Goal: Task Accomplishment & Management: Complete application form

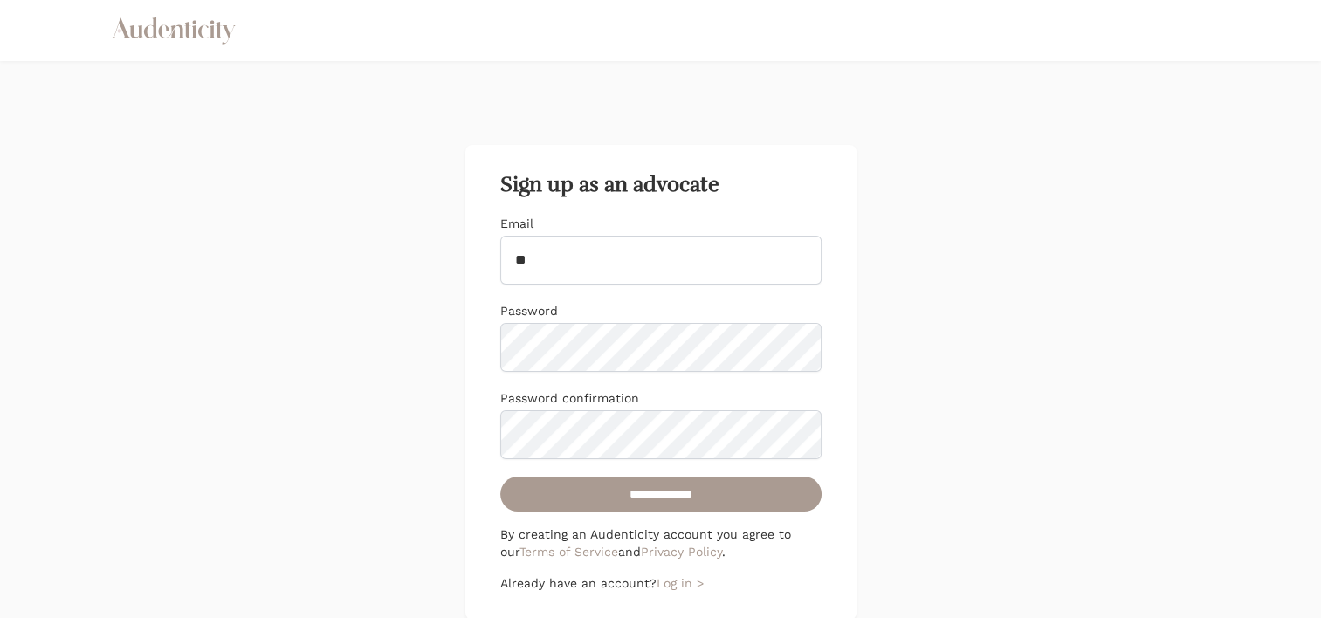
type input "**********"
click at [500, 477] on input "**********" at bounding box center [660, 494] width 321 height 35
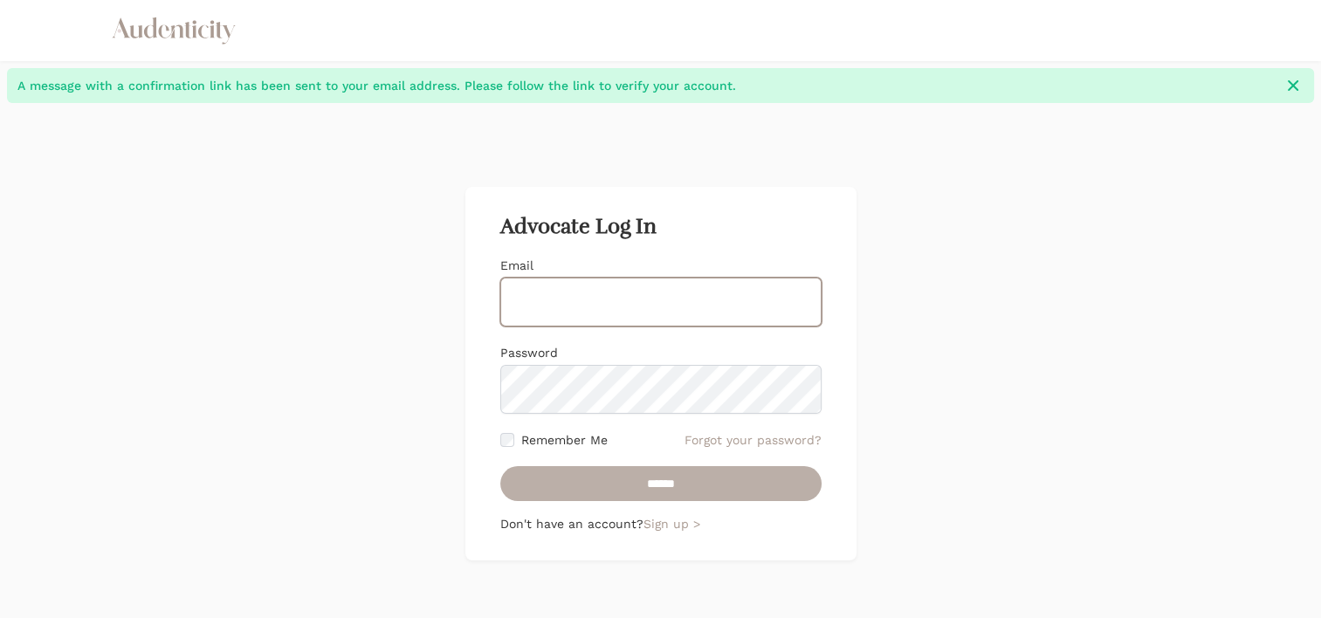
type input "**********"
click at [628, 479] on input "******" at bounding box center [660, 483] width 321 height 35
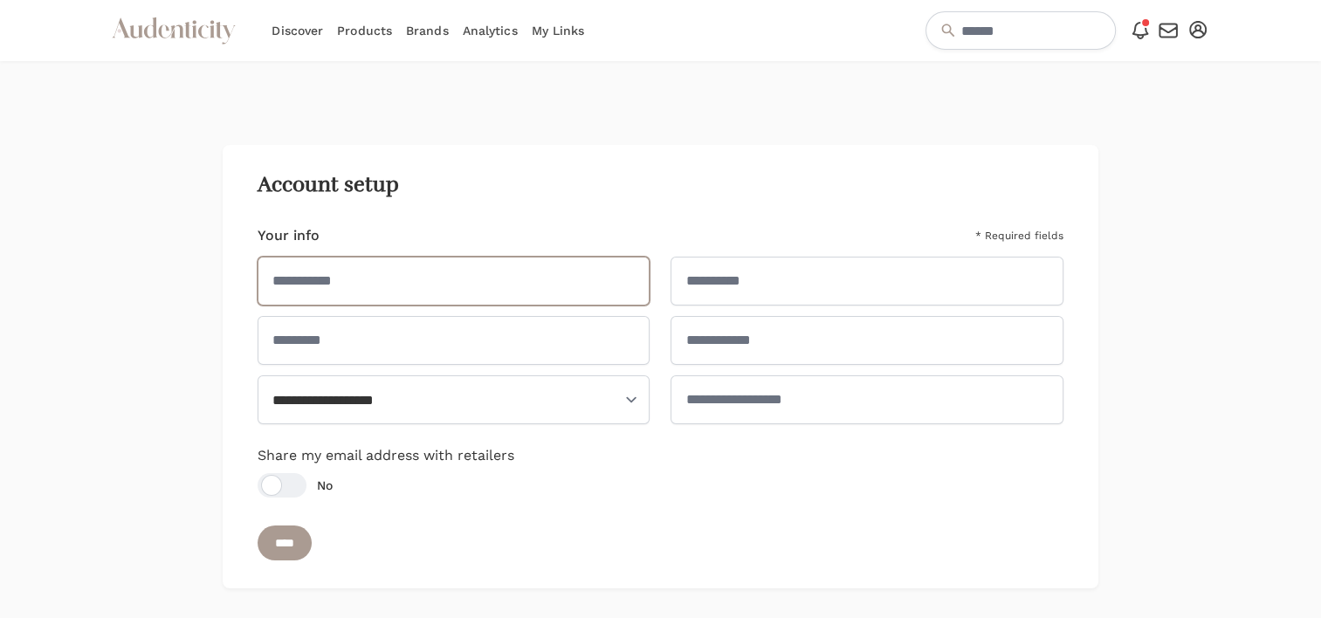
click at [487, 274] on input "text" at bounding box center [454, 281] width 393 height 49
type input "*****"
type input "*******"
type input "**********"
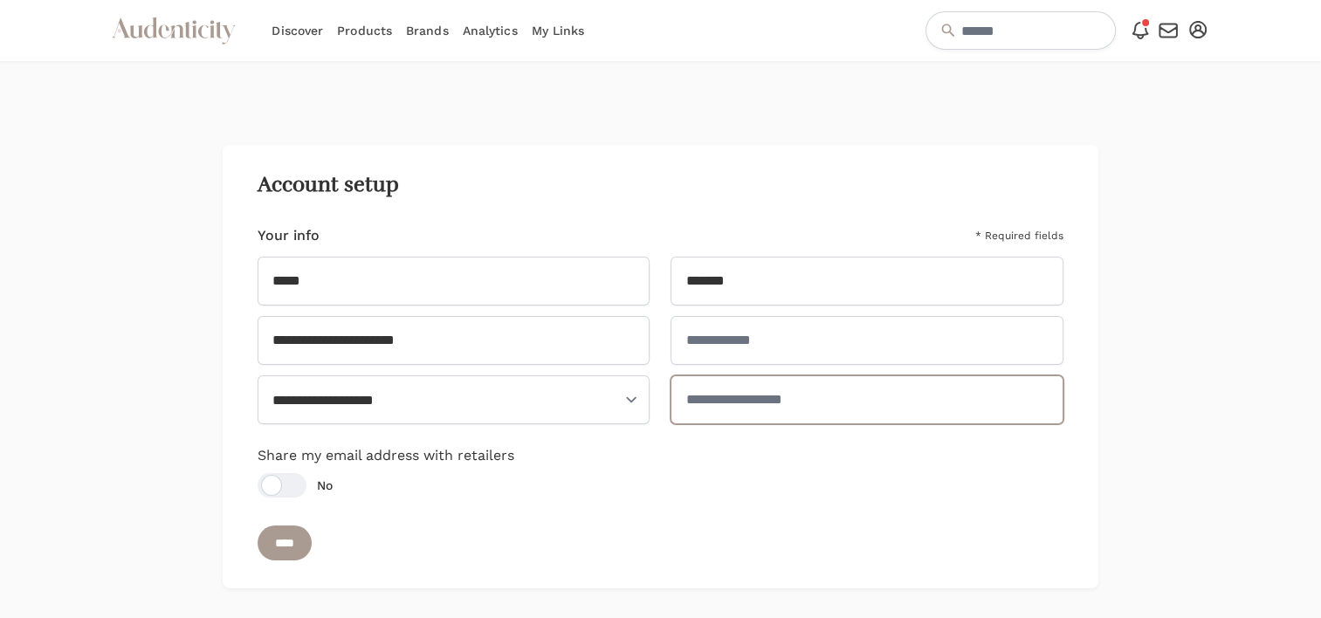
type input "**********"
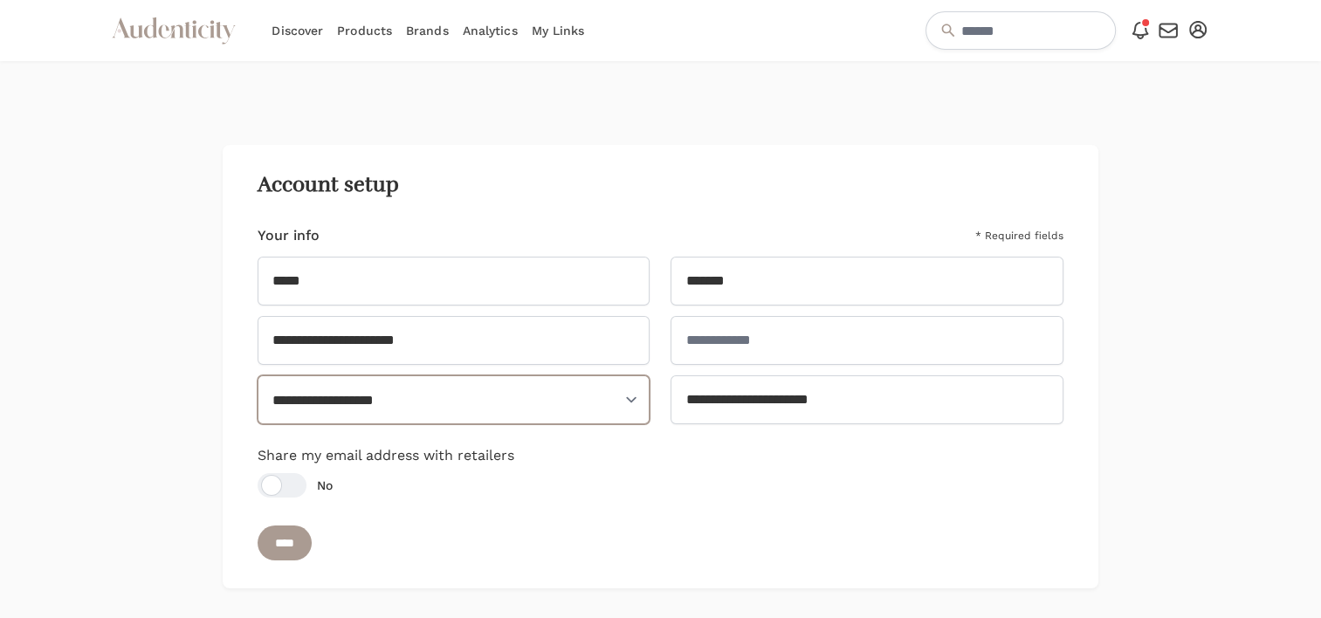
click at [535, 402] on select "**********" at bounding box center [454, 399] width 393 height 49
select select "**"
click at [258, 375] on select "**********" at bounding box center [454, 399] width 393 height 49
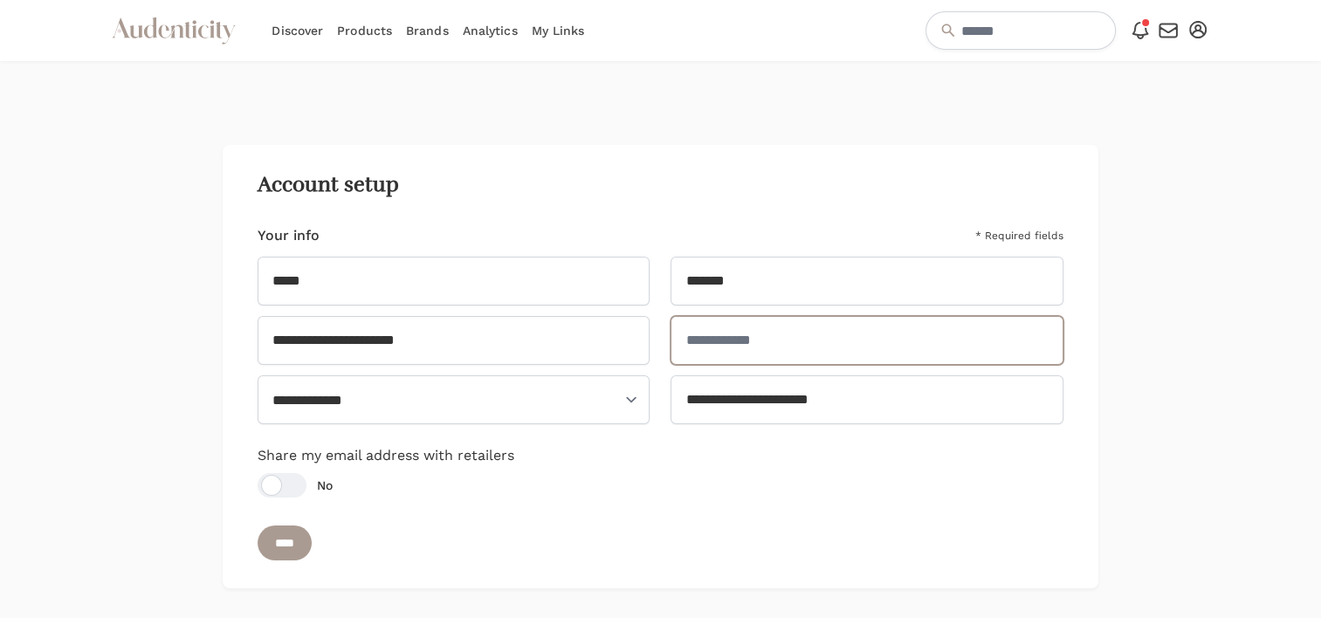
click at [723, 346] on input "text" at bounding box center [867, 340] width 393 height 49
type input "******"
click at [296, 539] on input "****" at bounding box center [285, 543] width 54 height 35
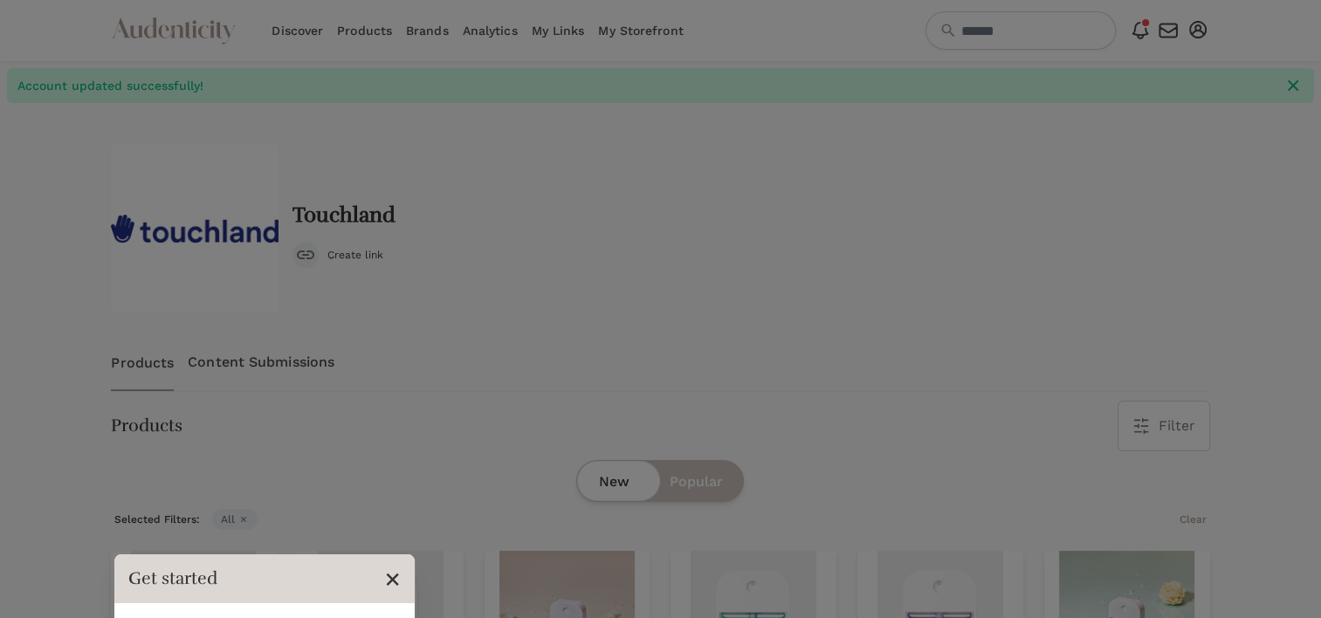
scroll to position [338, 0]
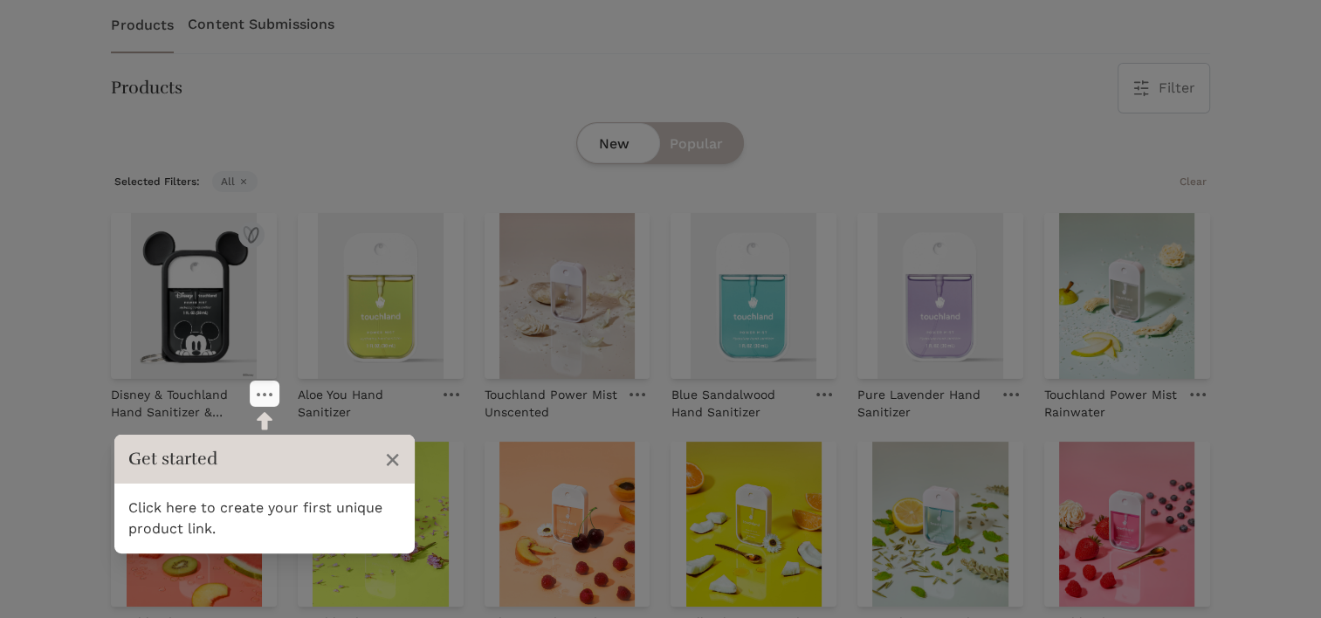
click at [262, 393] on icon at bounding box center [265, 394] width 16 height 3
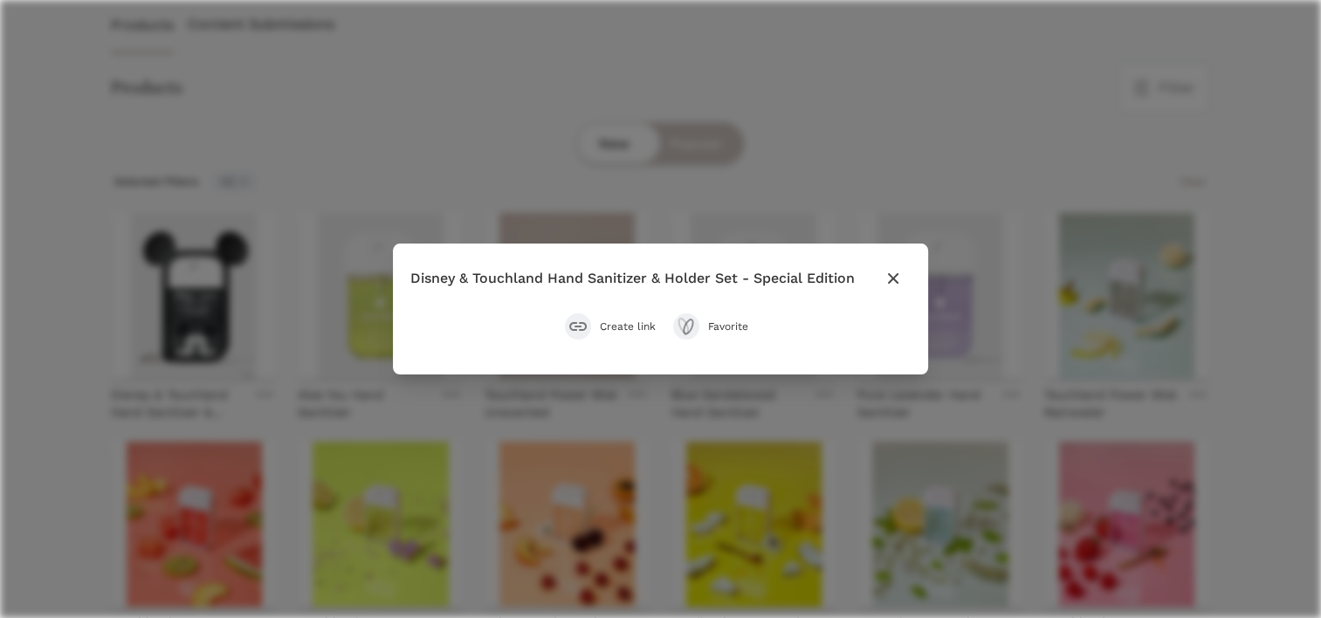
click at [898, 276] on icon "button" at bounding box center [893, 278] width 10 height 10
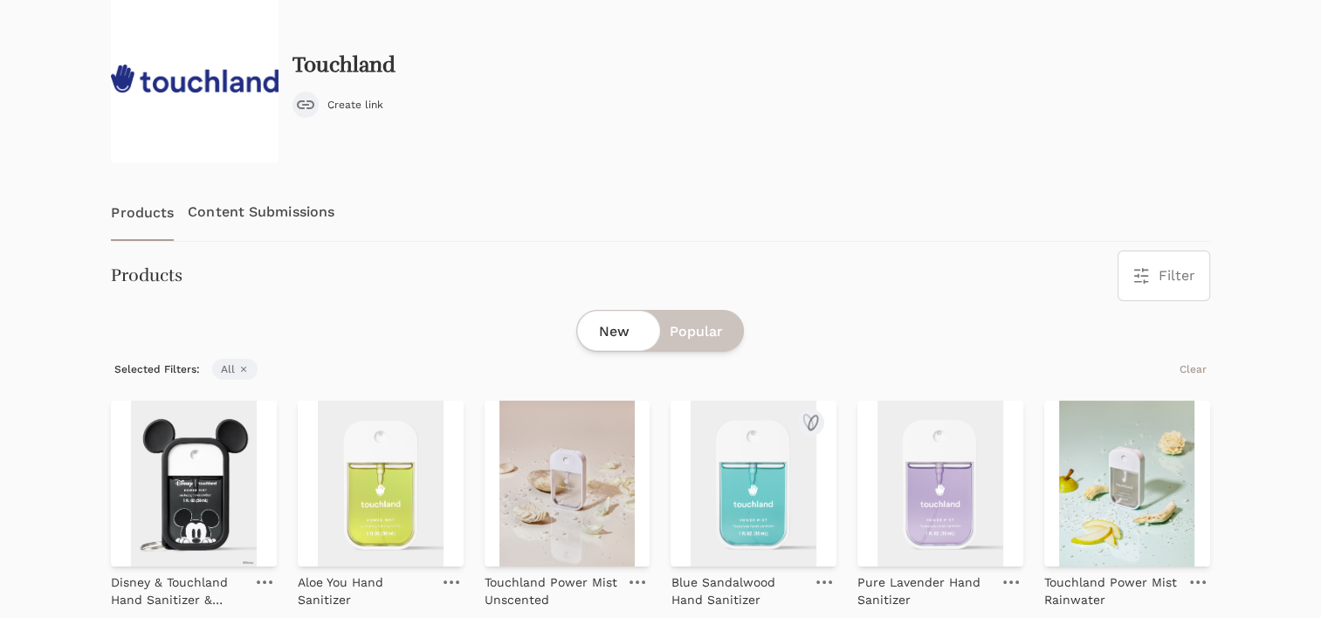
scroll to position [80, 0]
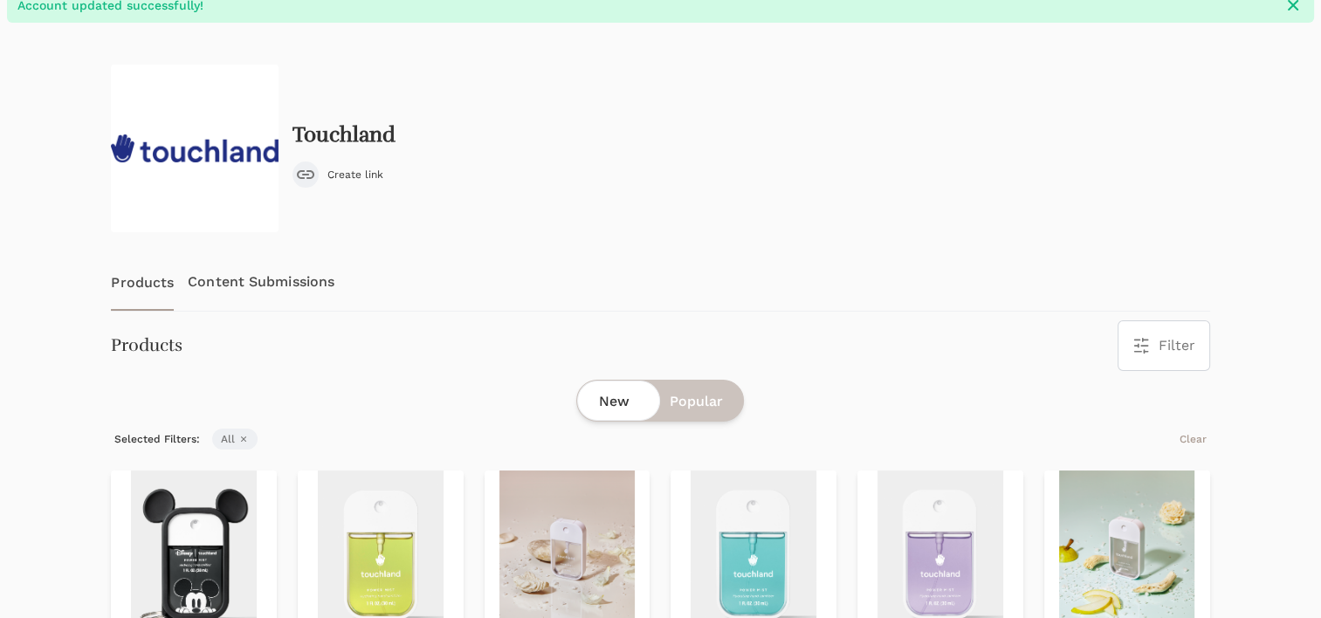
click at [284, 282] on link "Content Submissions" at bounding box center [261, 282] width 147 height 58
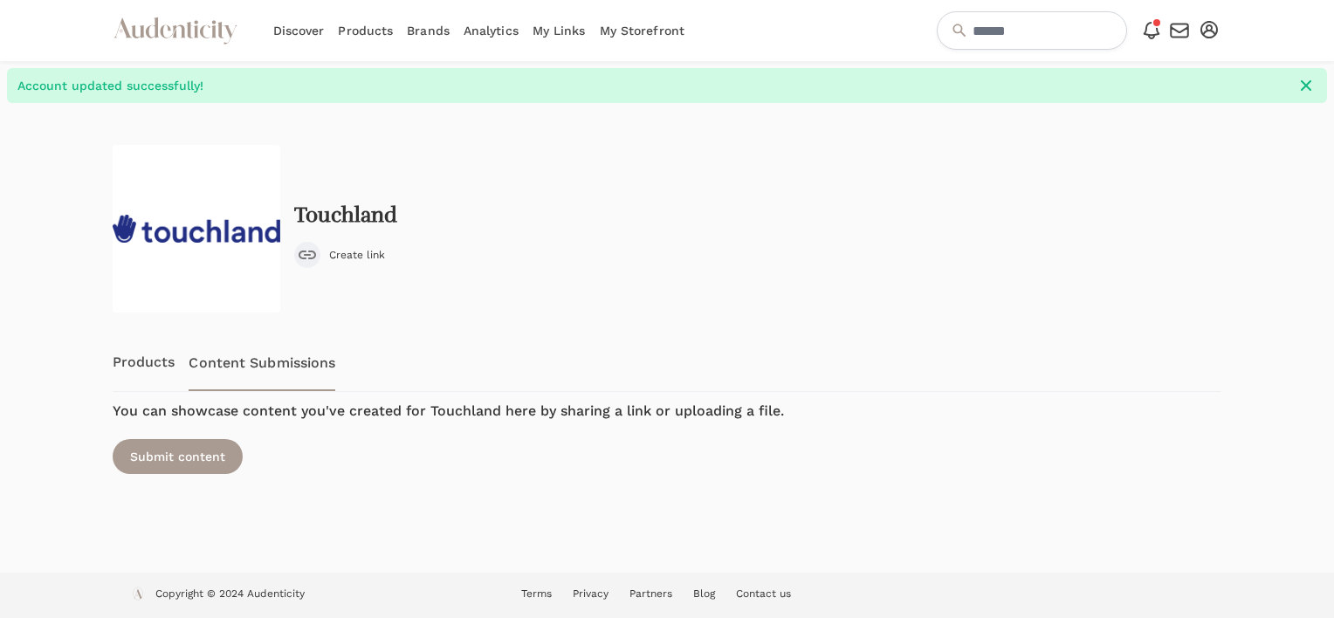
click at [128, 369] on link "Products" at bounding box center [144, 363] width 63 height 58
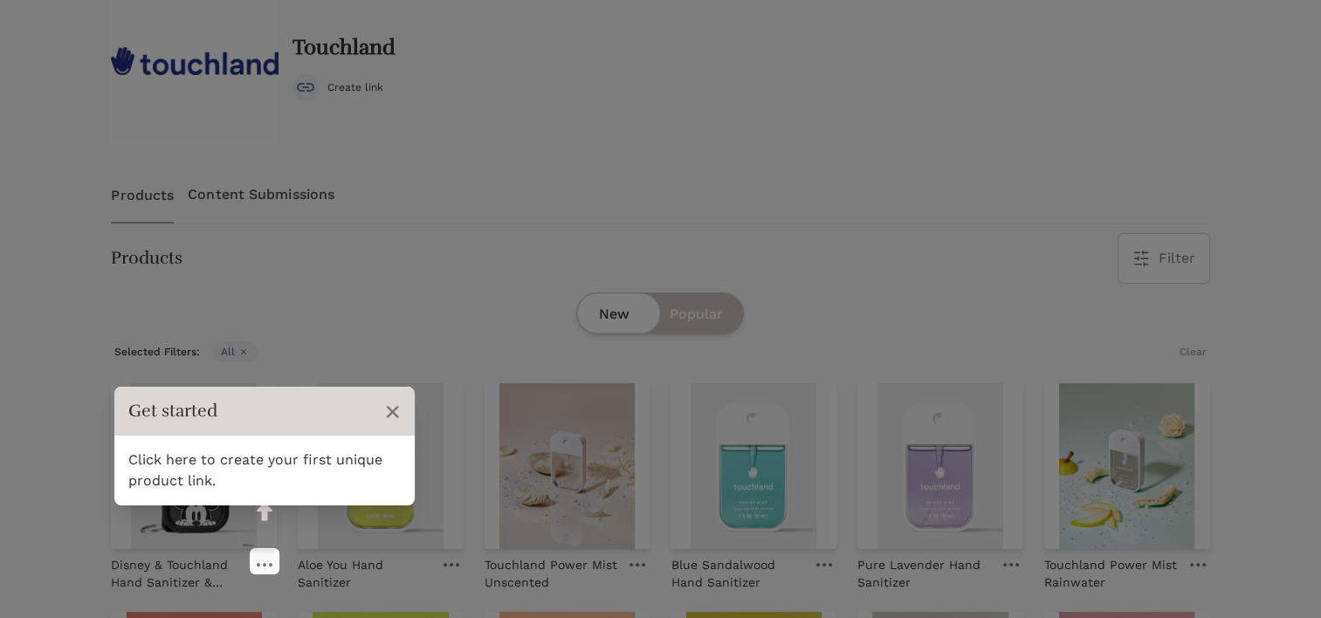
scroll to position [171, 0]
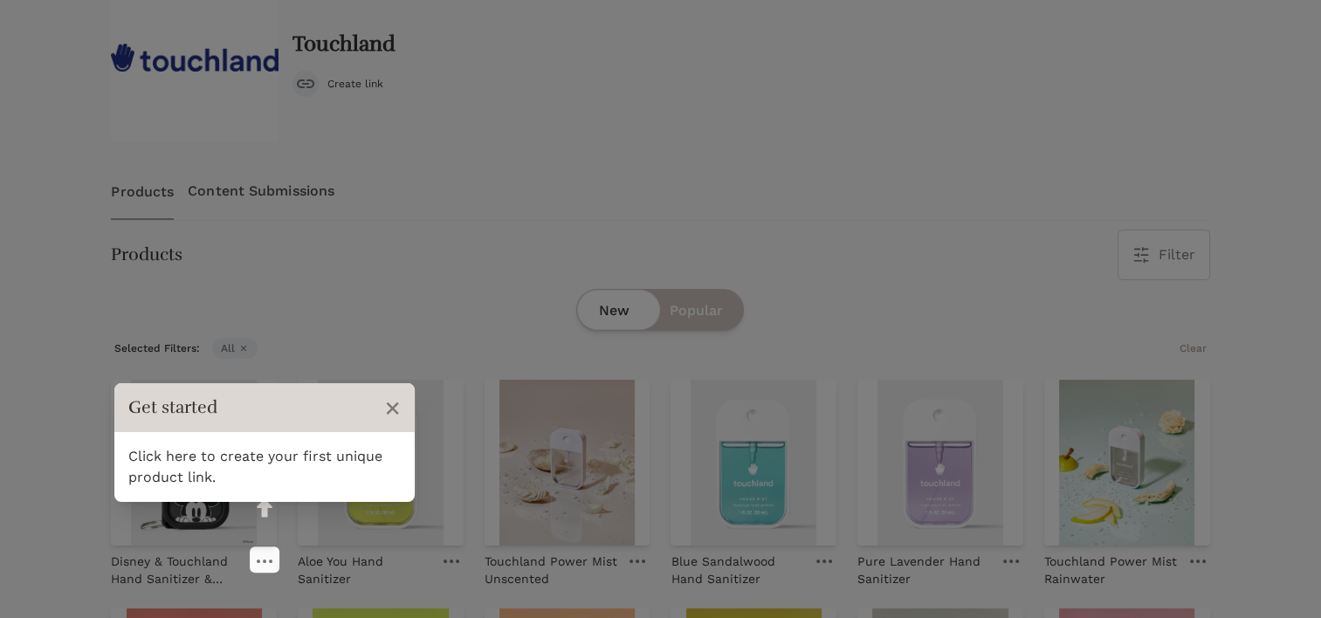
click at [258, 560] on icon at bounding box center [265, 561] width 16 height 3
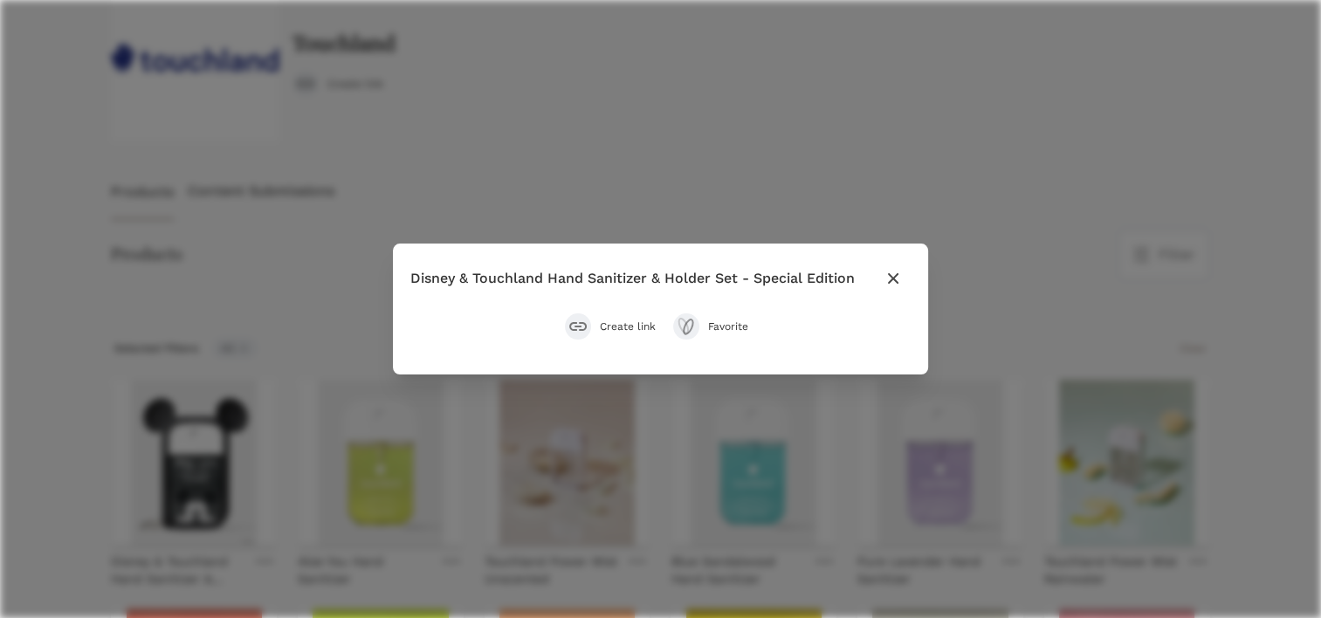
click at [610, 321] on span "Create link" at bounding box center [628, 327] width 56 height 14
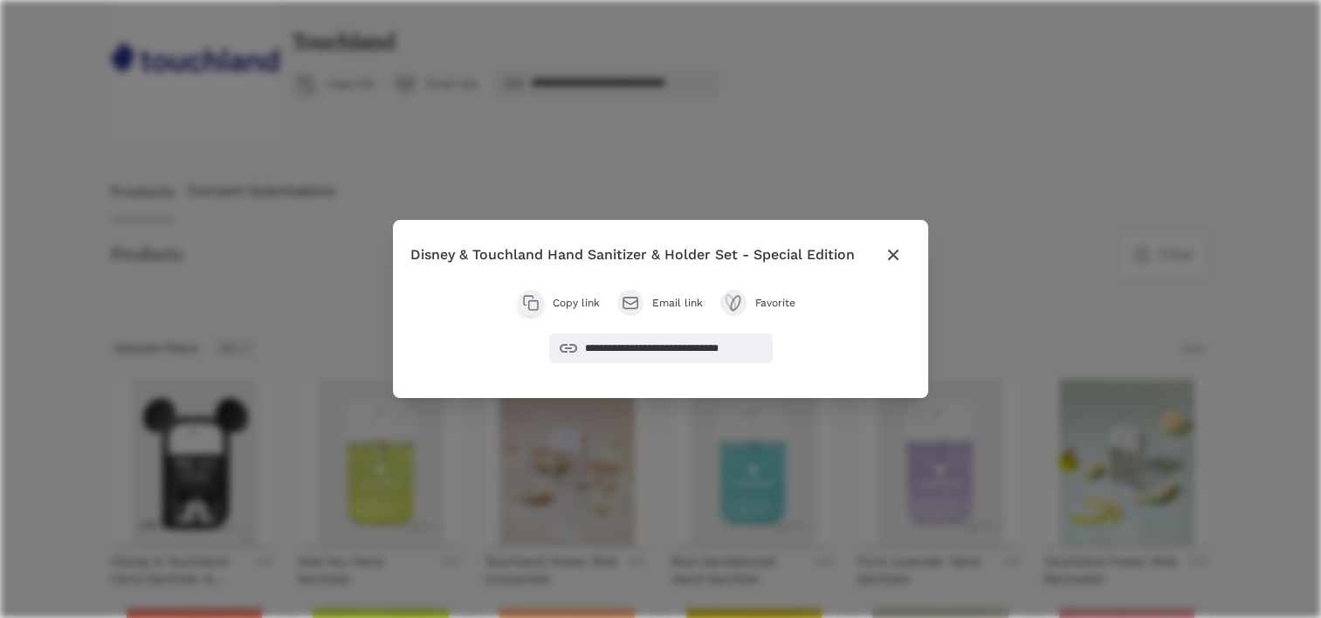
click at [584, 303] on span "Copy link" at bounding box center [576, 303] width 47 height 14
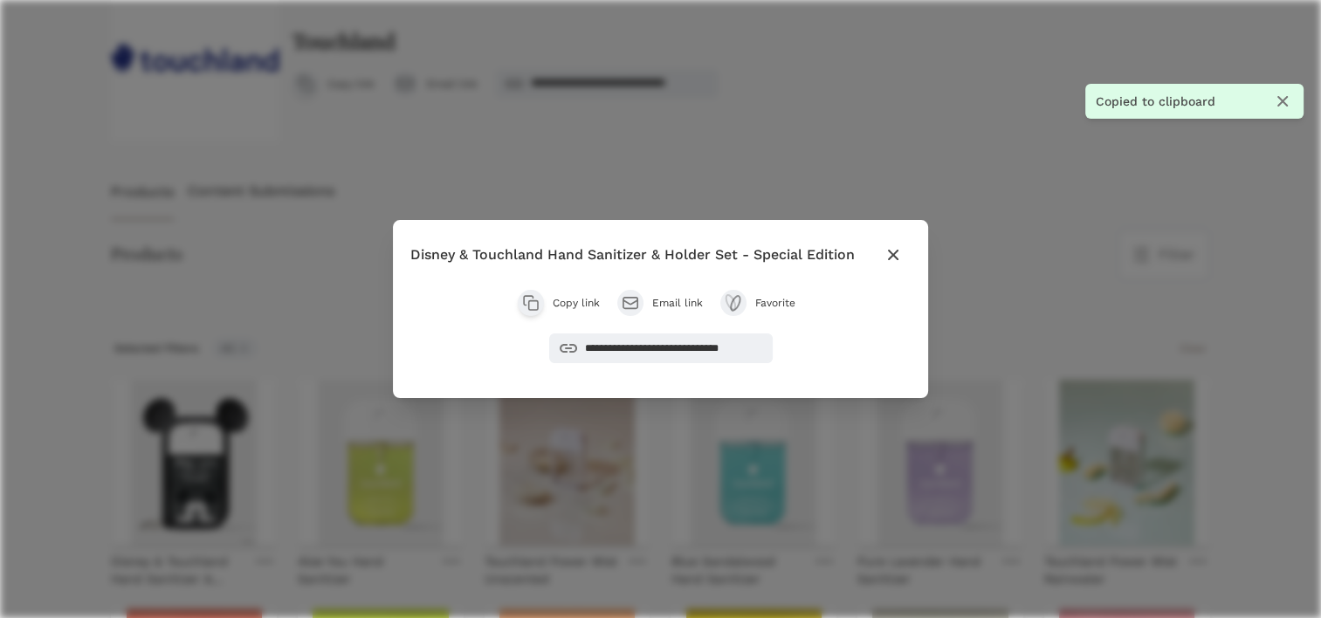
click at [901, 253] on icon "button" at bounding box center [893, 254] width 21 height 21
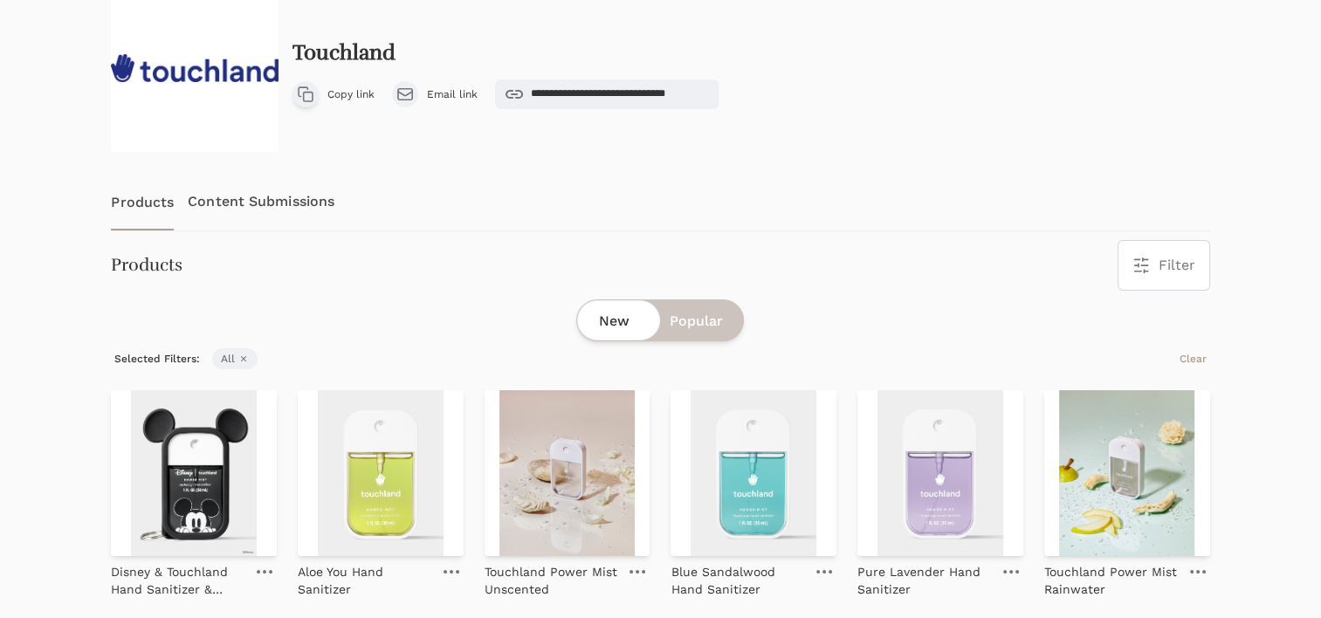
scroll to position [0, 0]
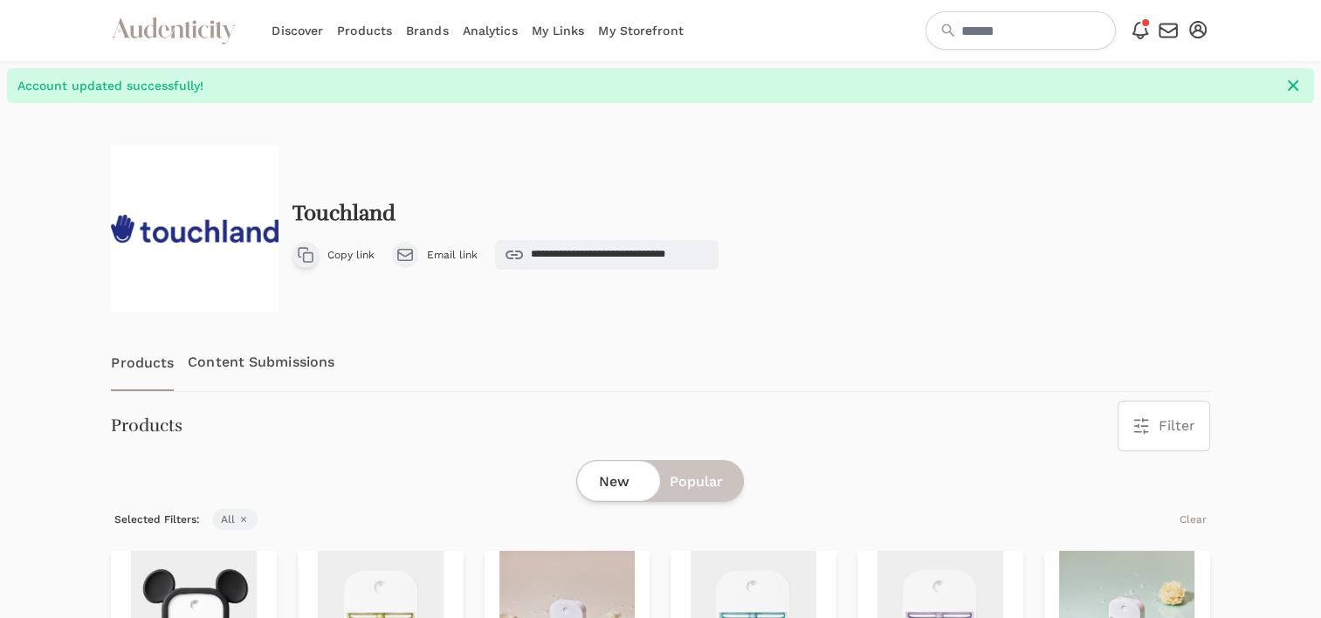
click at [307, 33] on link "Discover" at bounding box center [298, 30] width 52 height 61
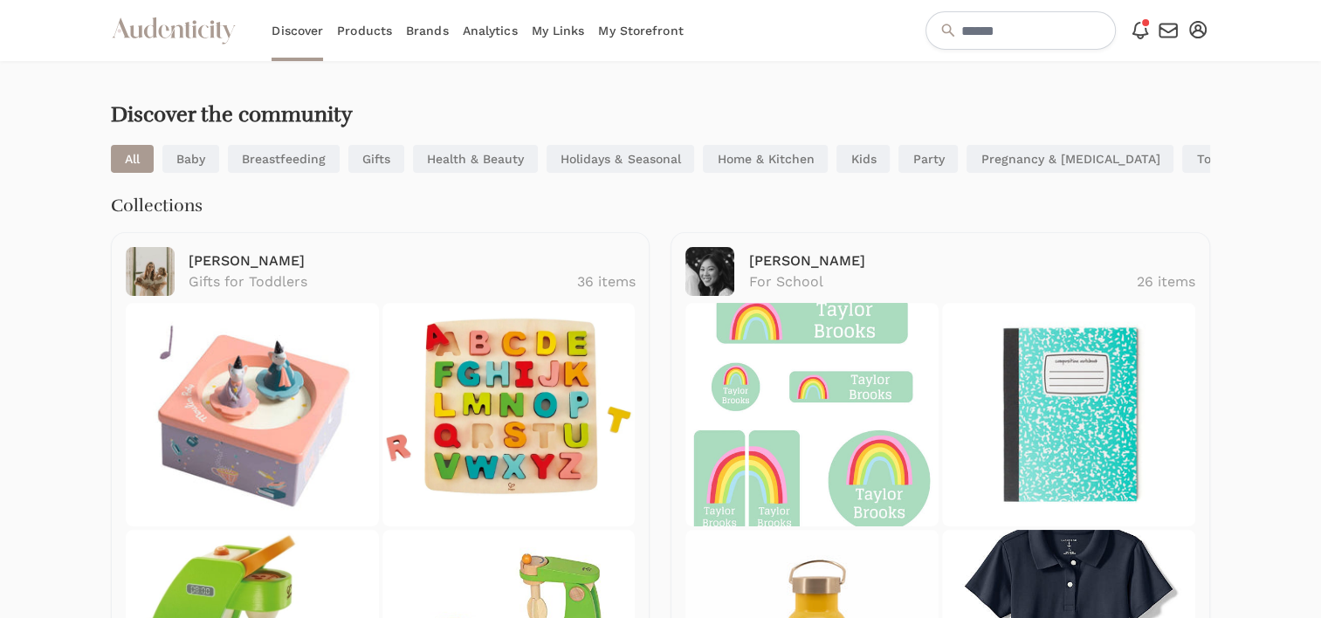
click at [395, 33] on div "Discover Products Brands Analytics My Links My Storefront" at bounding box center [477, 30] width 411 height 61
click at [377, 33] on link "Products" at bounding box center [364, 30] width 55 height 61
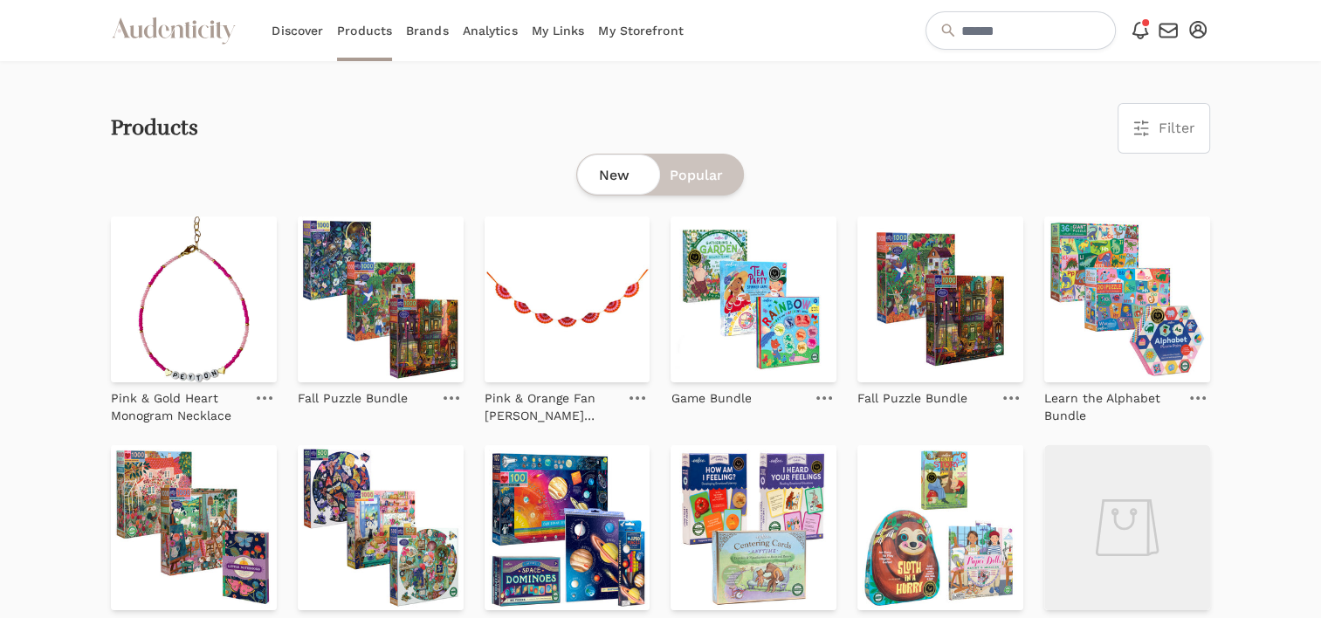
click at [419, 31] on link "Brands" at bounding box center [427, 30] width 43 height 61
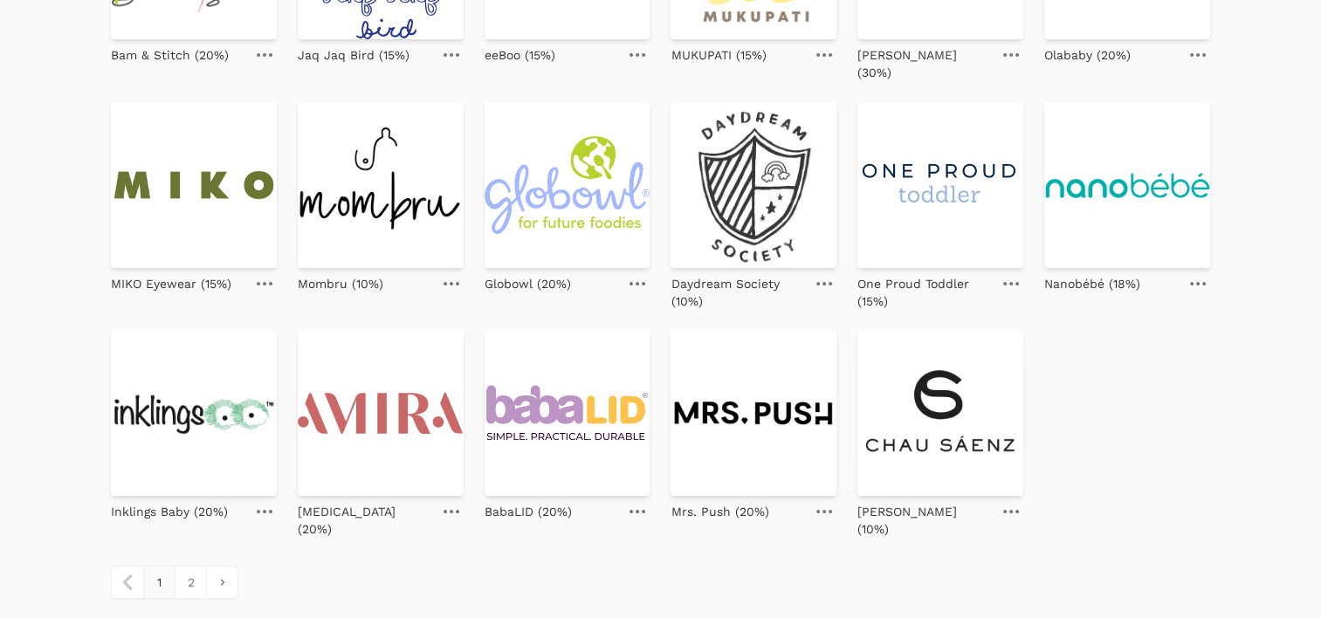
scroll to position [783, 0]
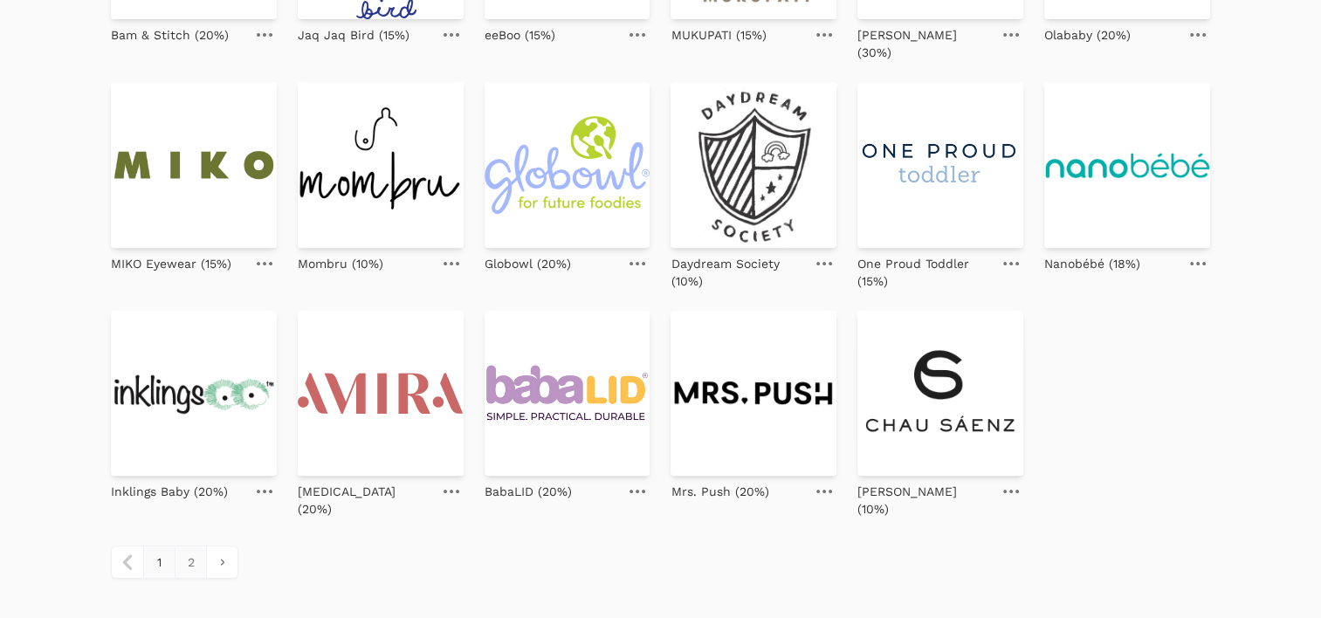
click at [185, 547] on link "2" at bounding box center [190, 562] width 31 height 31
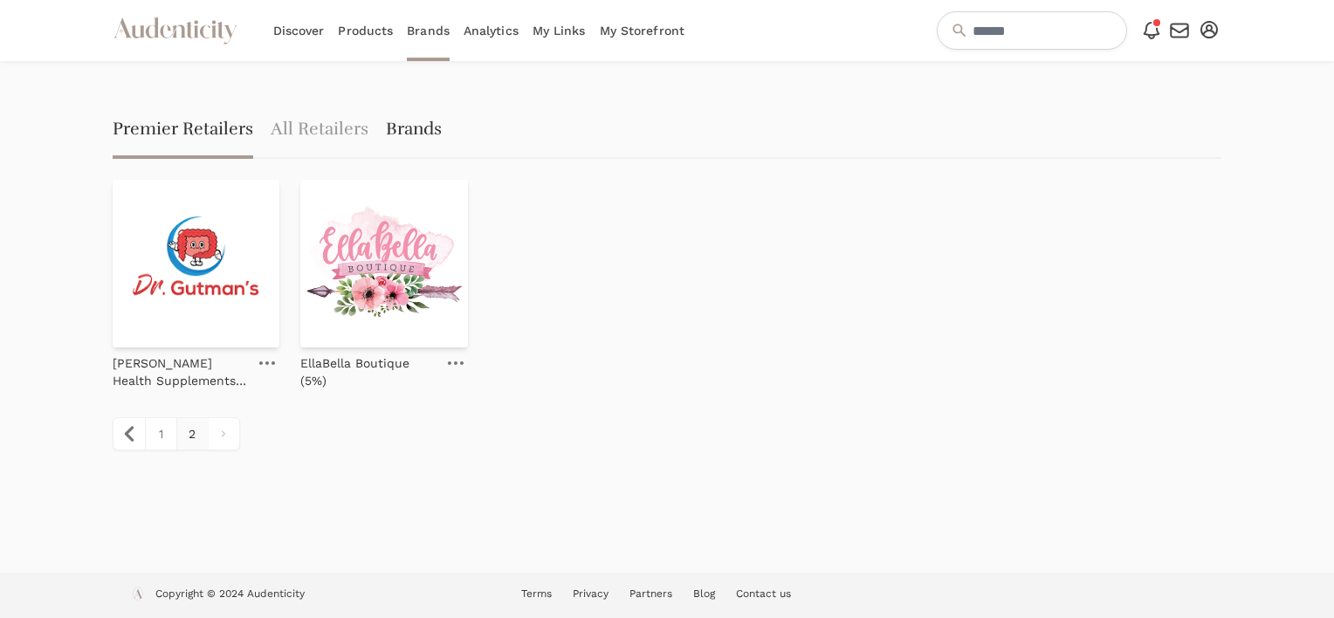
click at [404, 123] on link "Brands" at bounding box center [414, 131] width 56 height 56
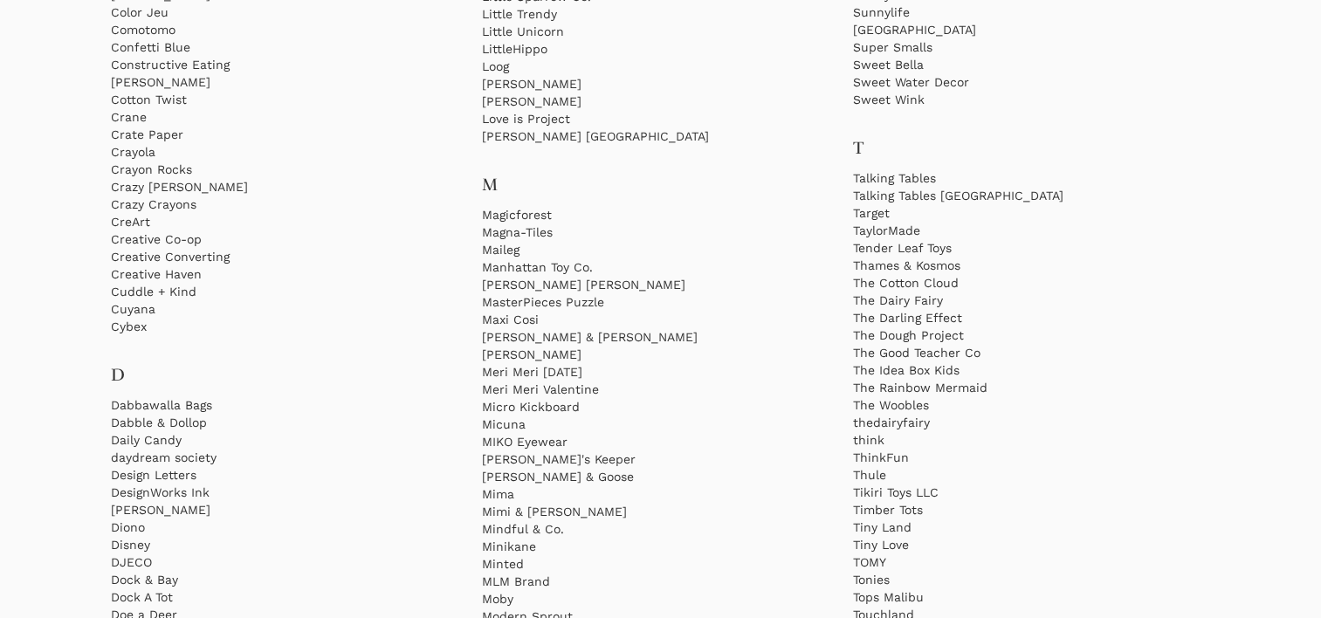
scroll to position [1998, 0]
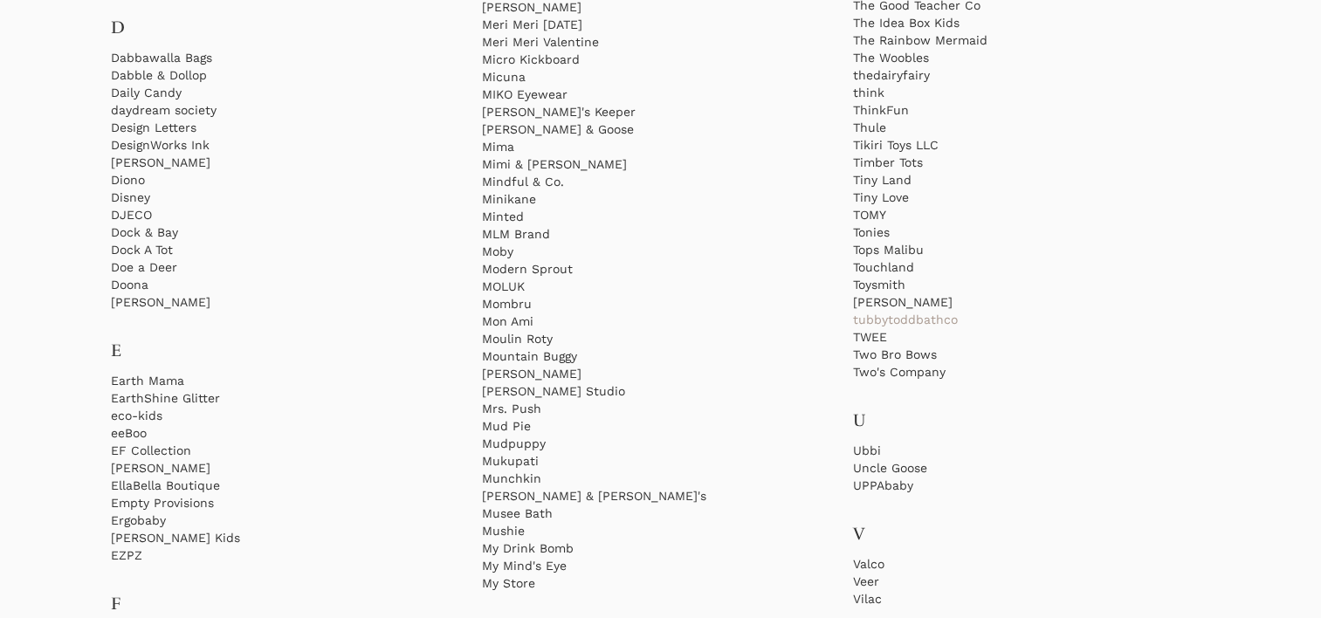
click at [906, 314] on link "tubbytoddbathco" at bounding box center [1031, 319] width 357 height 17
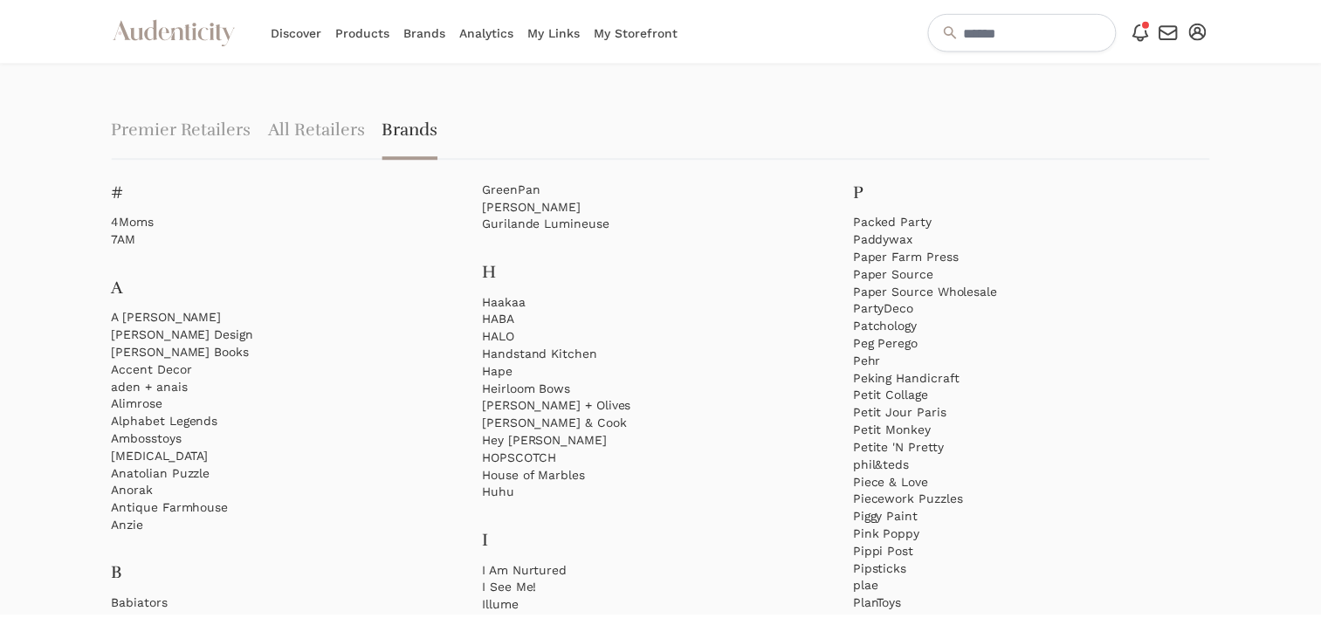
scroll to position [1998, 0]
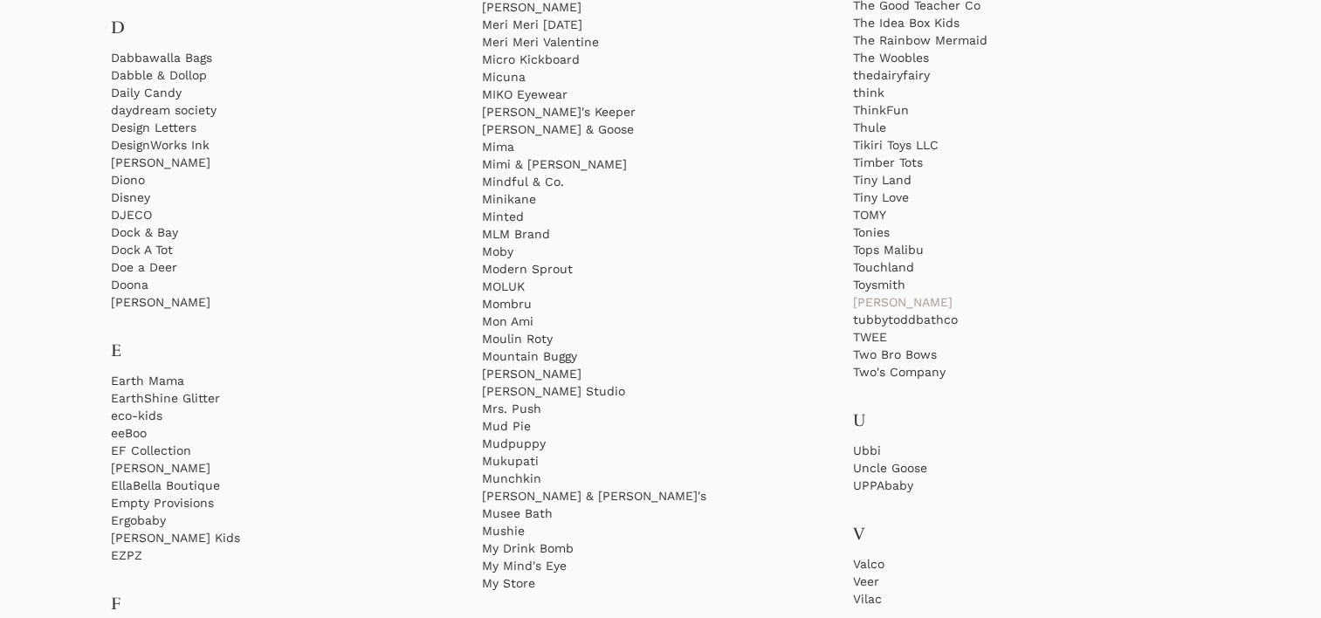
click at [911, 302] on link "[PERSON_NAME]" at bounding box center [1031, 301] width 357 height 17
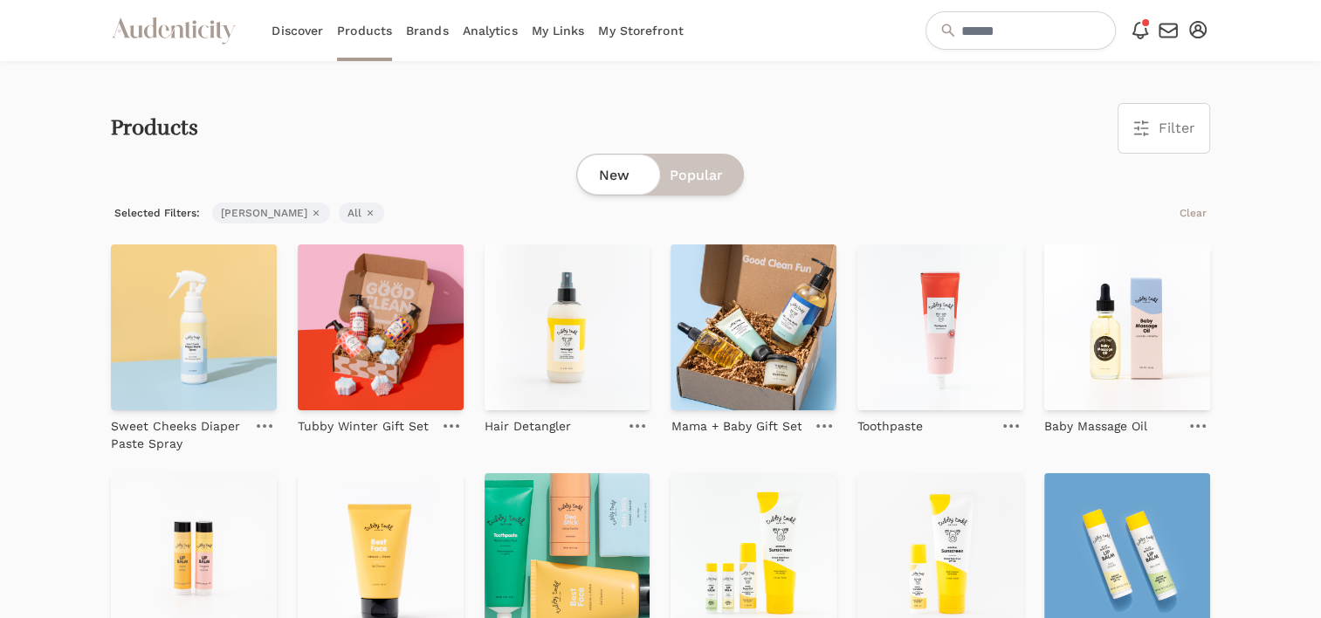
click at [203, 28] on icon "Audenticity Logo" at bounding box center [174, 30] width 126 height 31
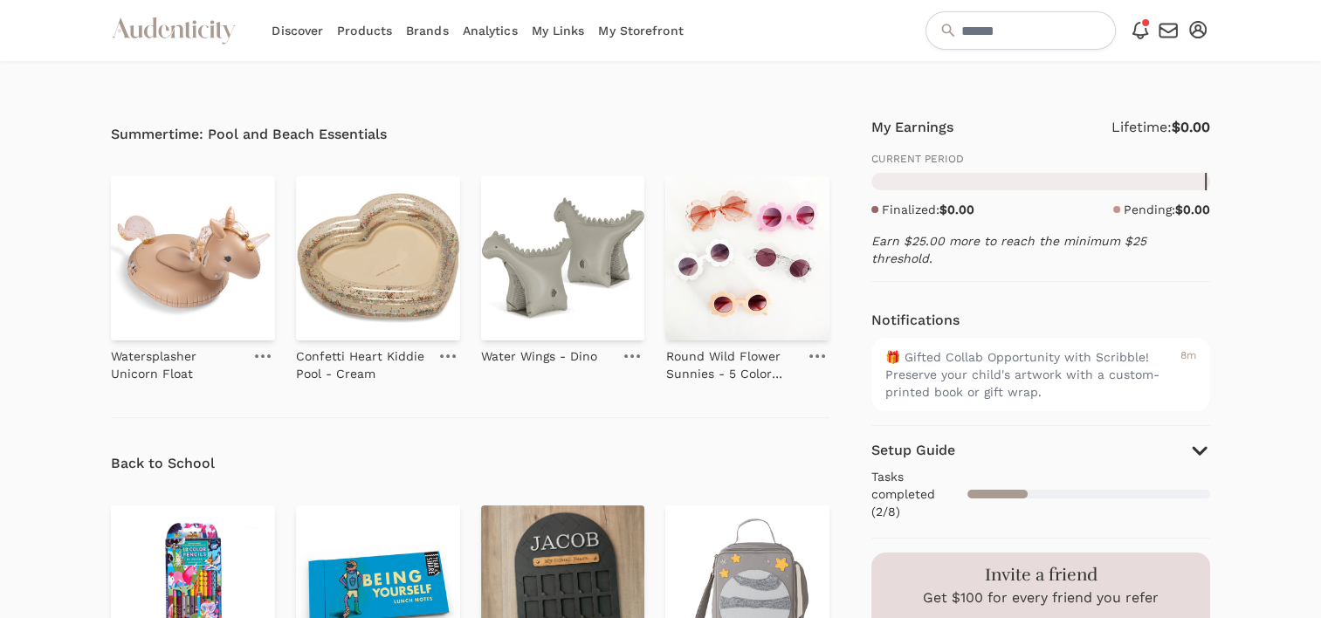
click at [430, 31] on link "Brands" at bounding box center [427, 30] width 43 height 61
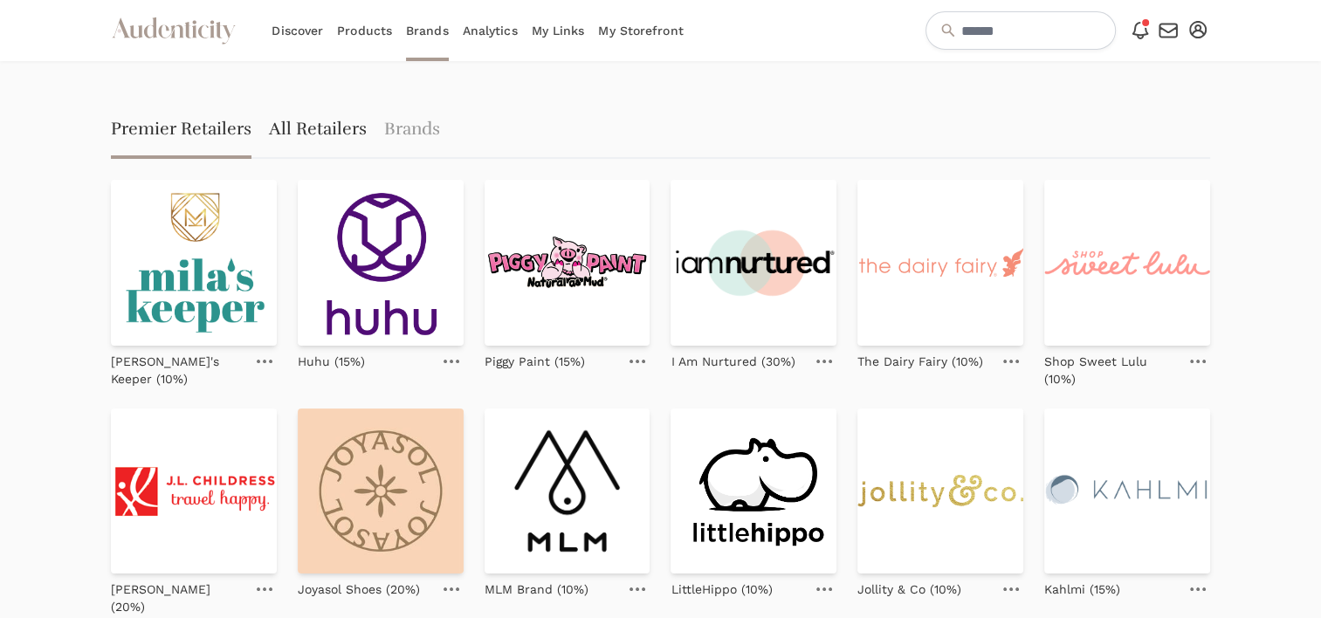
click at [310, 133] on link "All Retailers" at bounding box center [318, 131] width 98 height 56
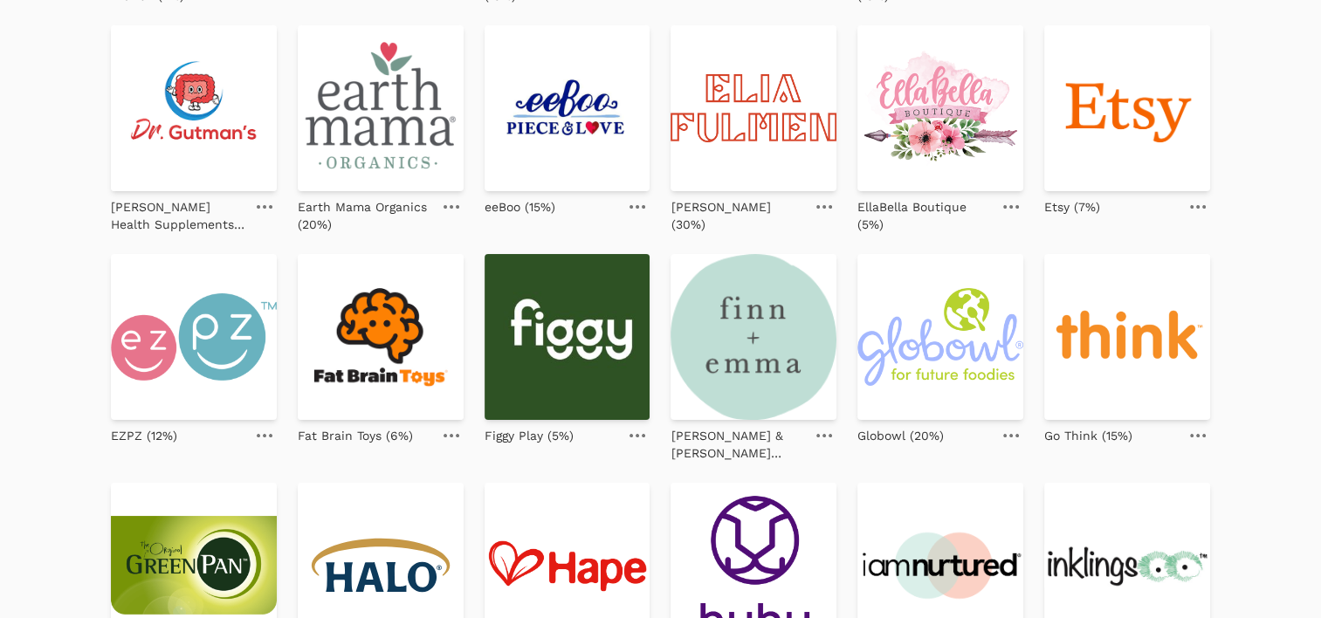
scroll to position [799, 0]
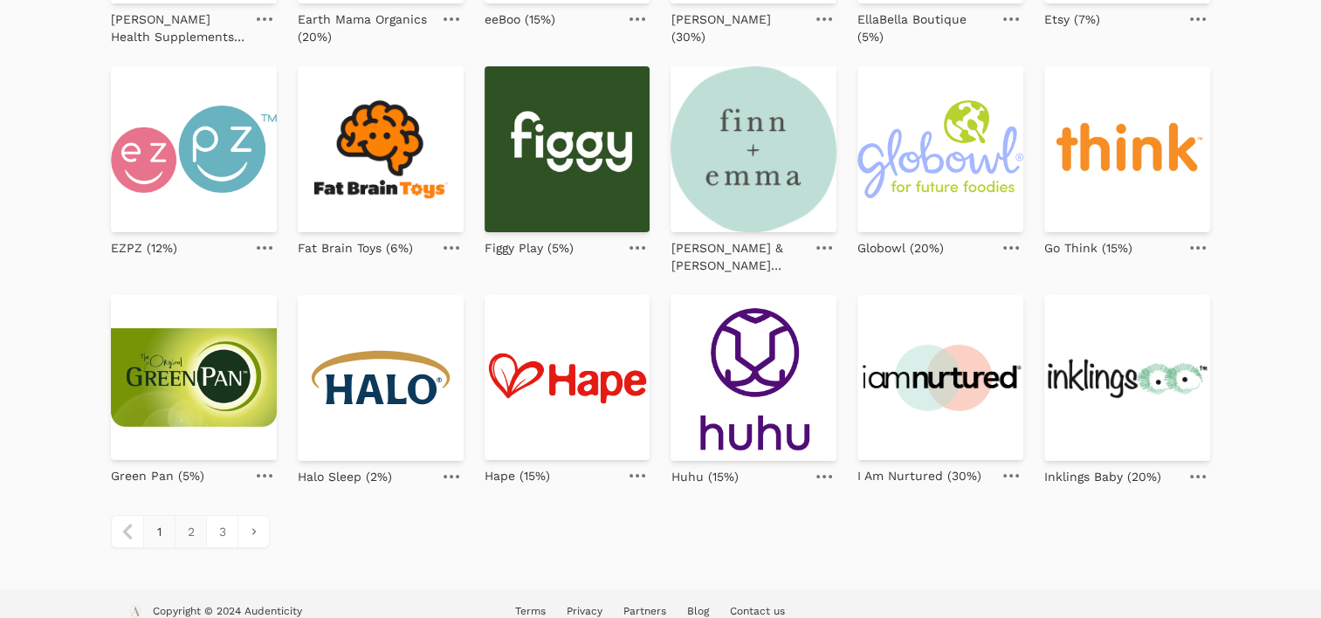
click at [189, 516] on link "2" at bounding box center [190, 531] width 31 height 31
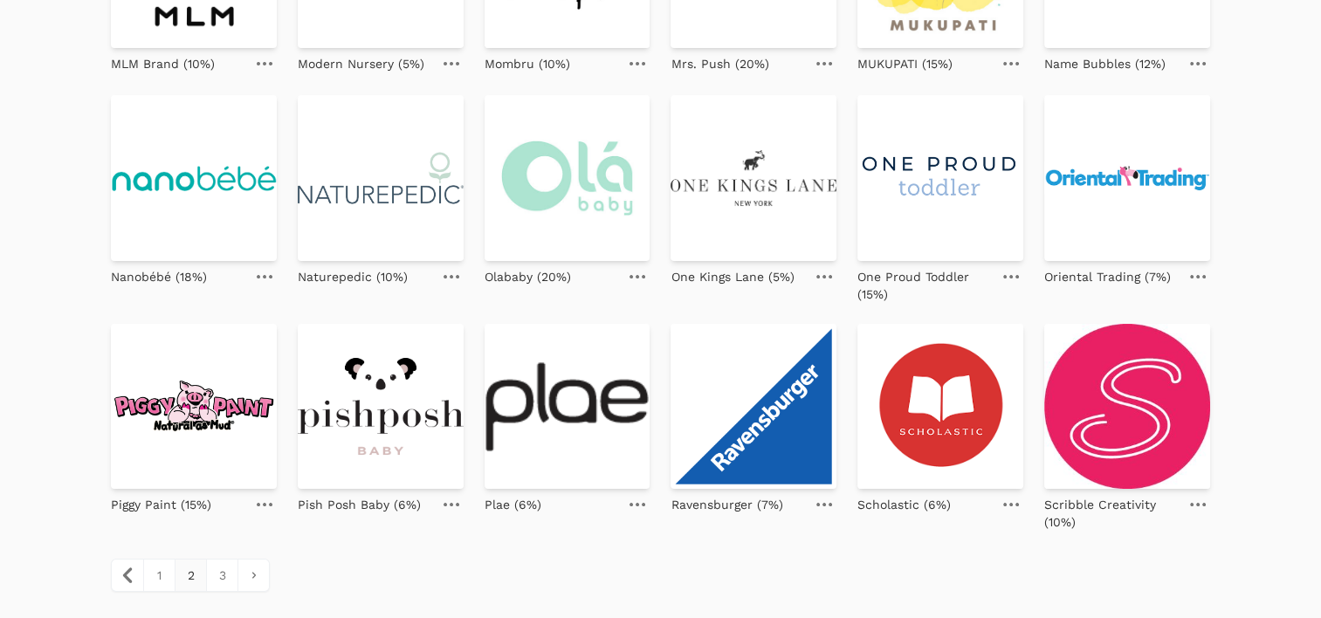
scroll to position [760, 0]
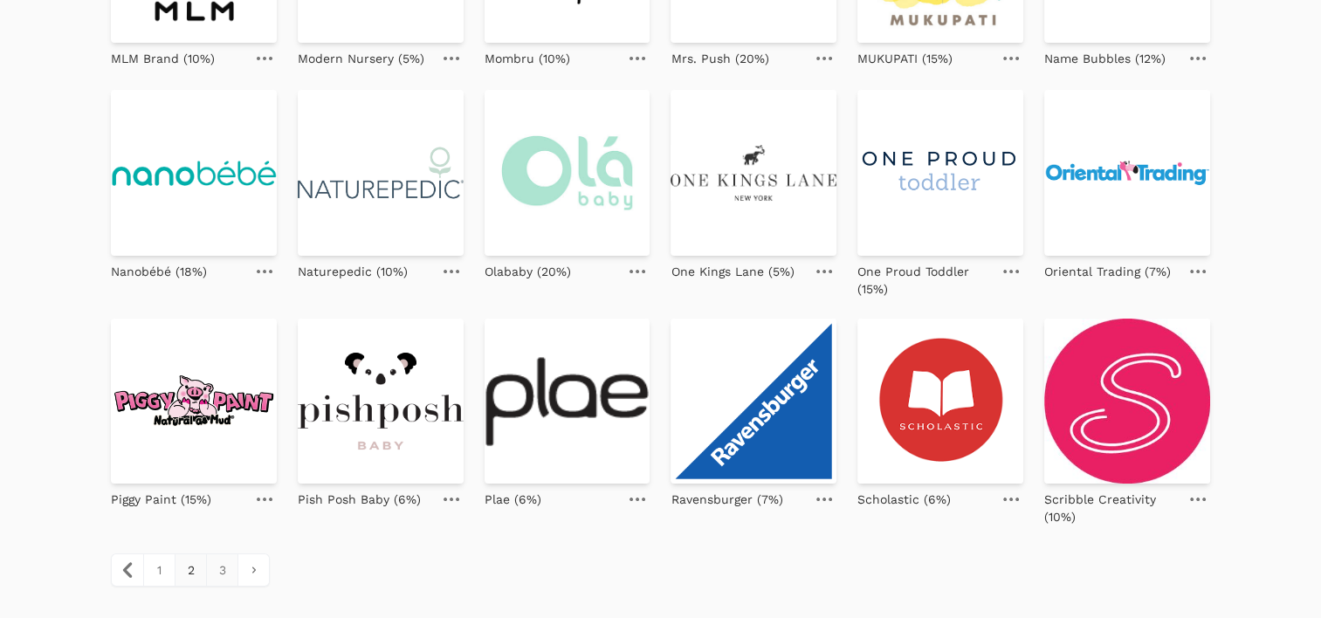
click at [222, 554] on link "3" at bounding box center [221, 569] width 31 height 31
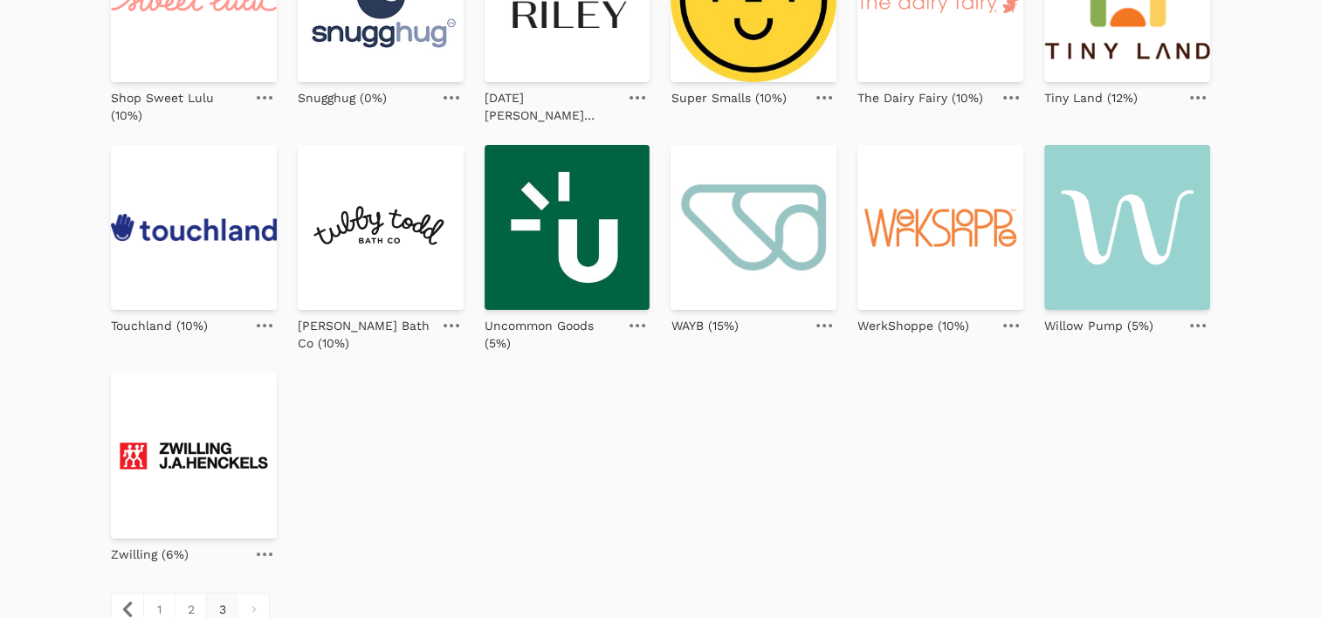
scroll to position [263, 0]
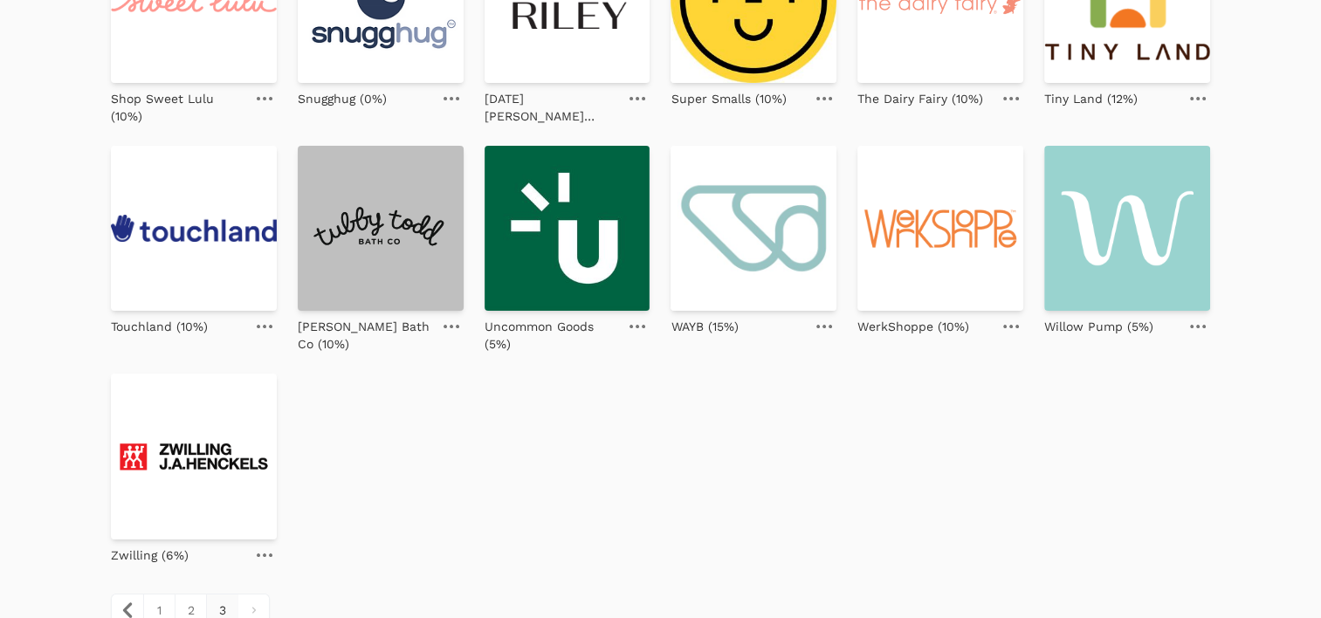
click at [437, 251] on img at bounding box center [381, 229] width 166 height 166
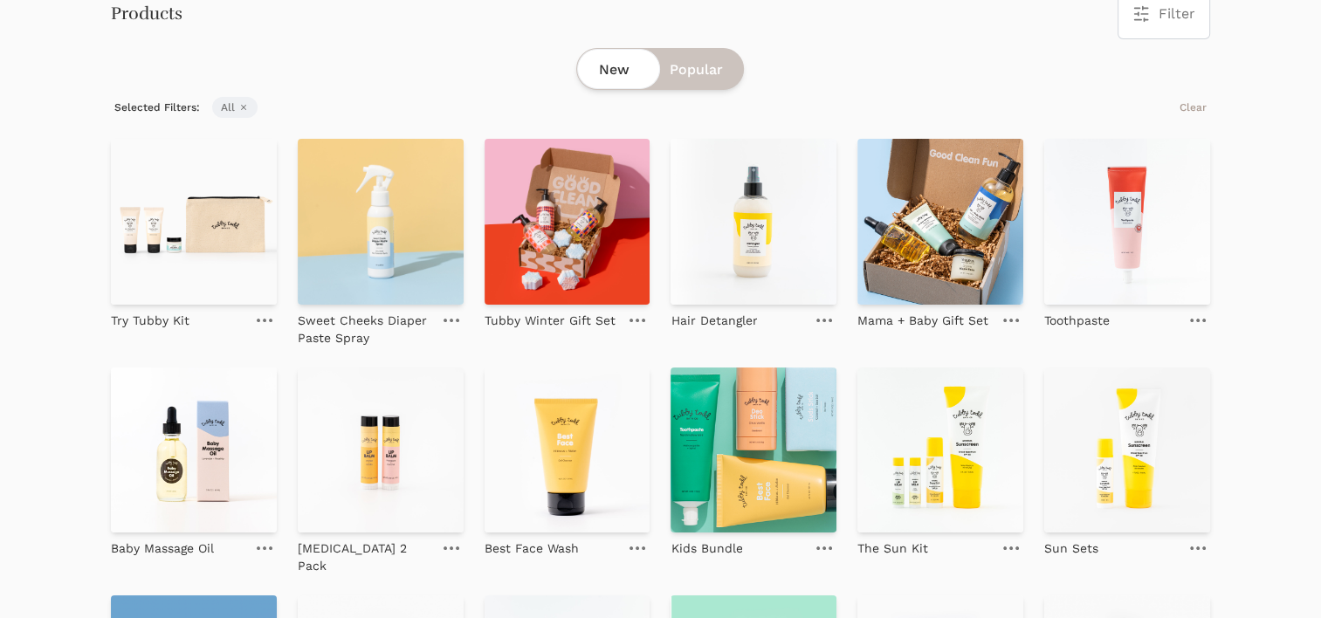
scroll to position [423, 0]
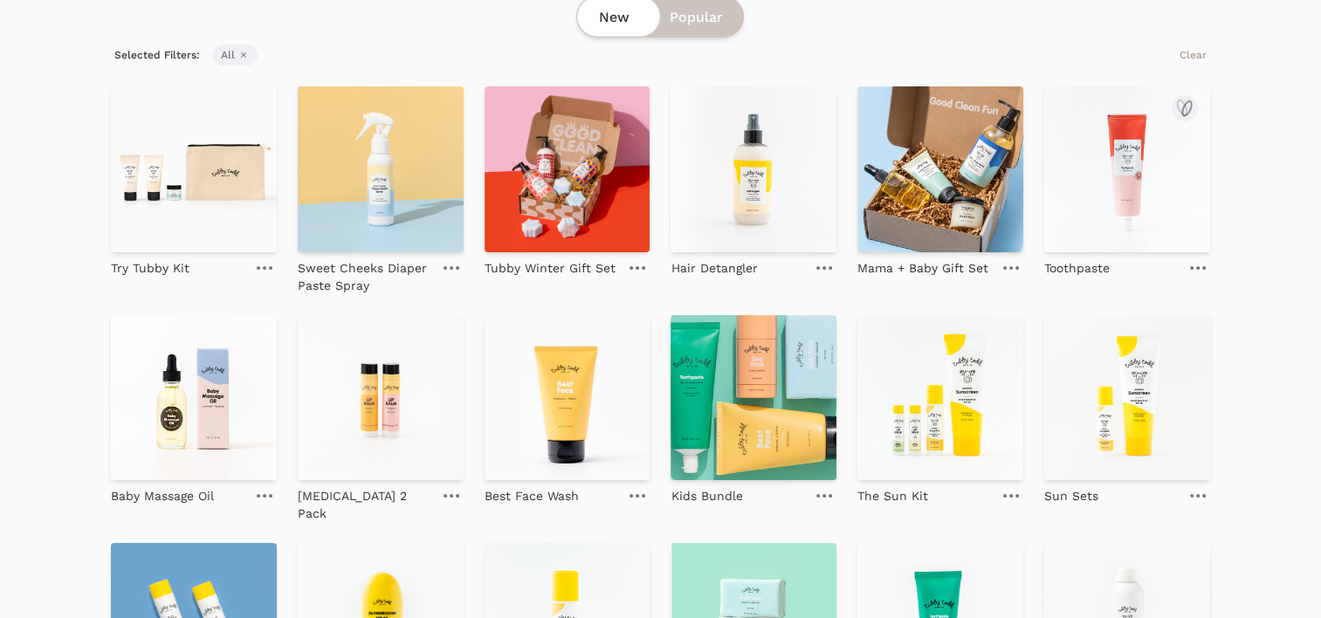
click at [1195, 264] on link at bounding box center [1198, 268] width 24 height 21
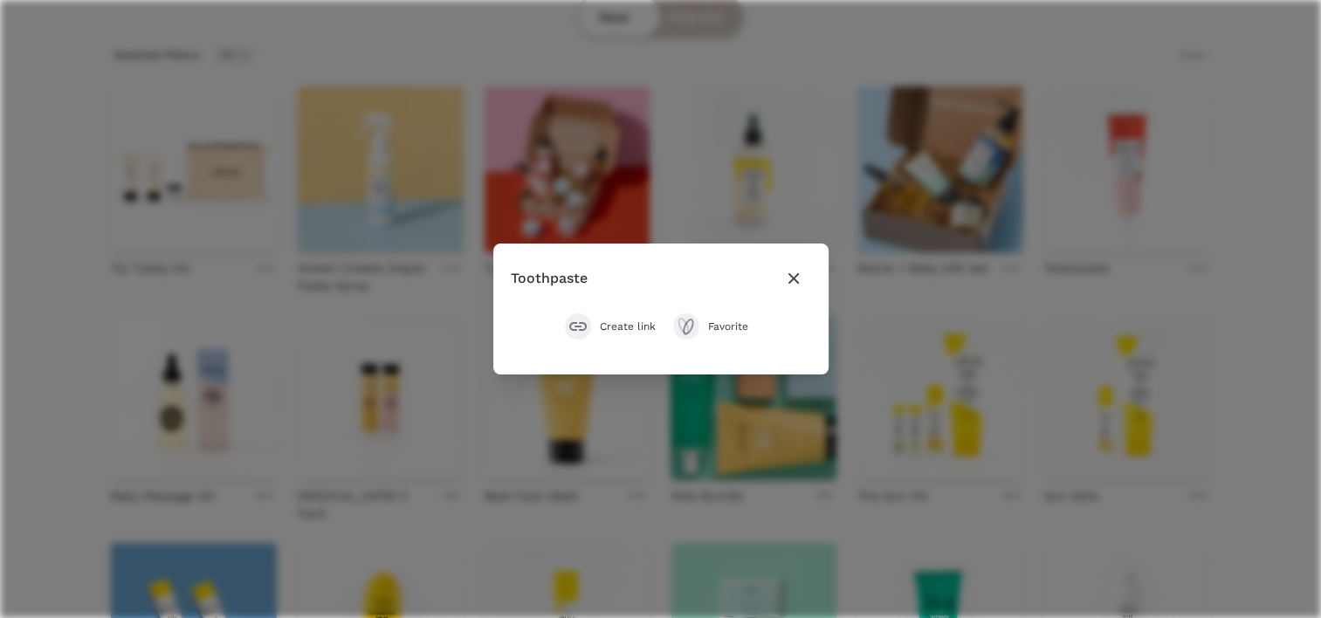
click at [596, 327] on button "Create link" at bounding box center [610, 326] width 91 height 26
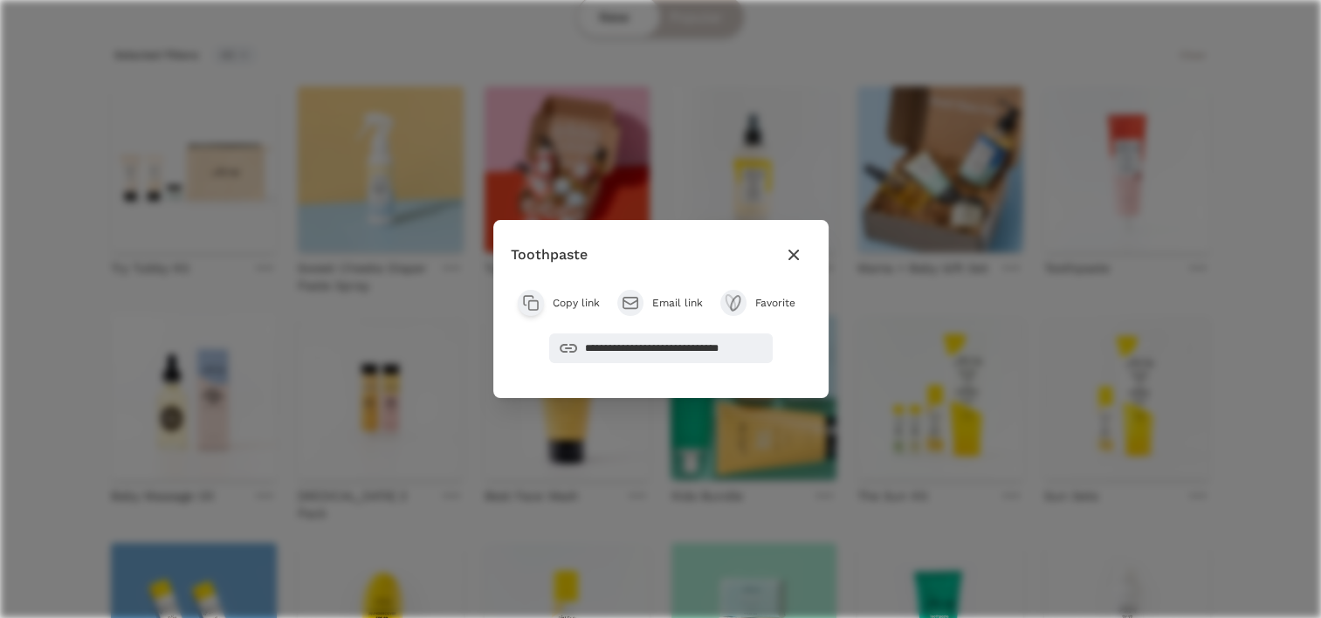
click at [555, 304] on span "Copy link" at bounding box center [576, 303] width 47 height 14
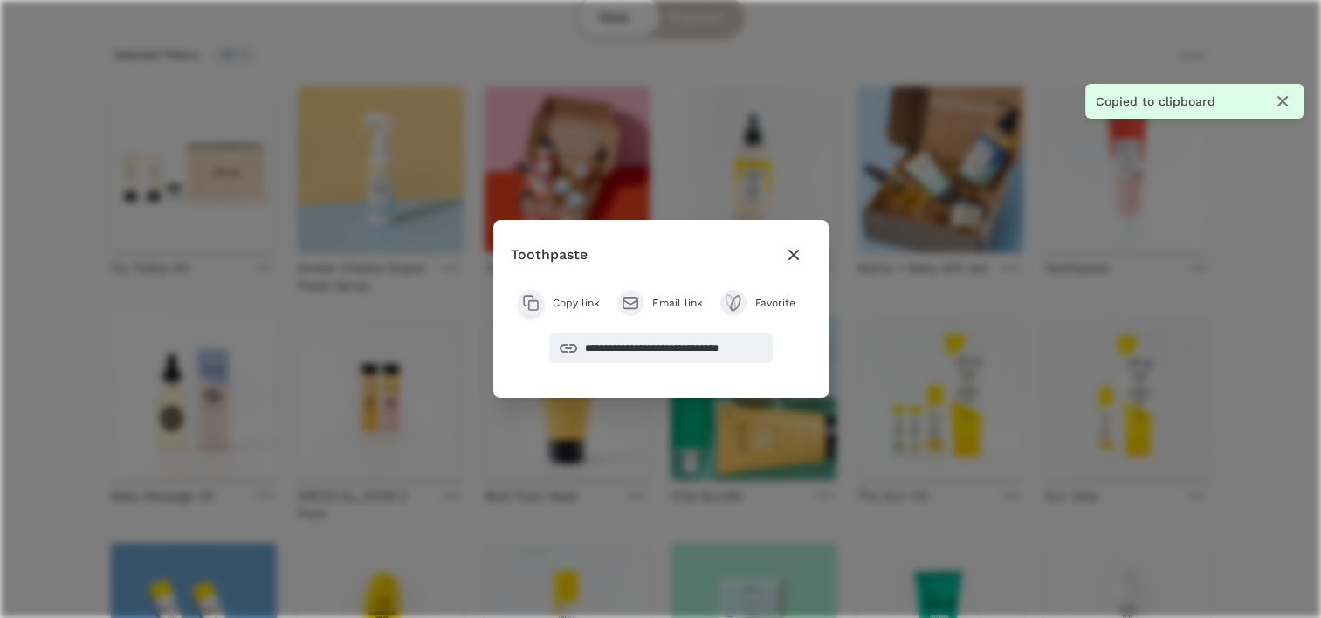
click at [789, 252] on icon "button" at bounding box center [793, 254] width 21 height 21
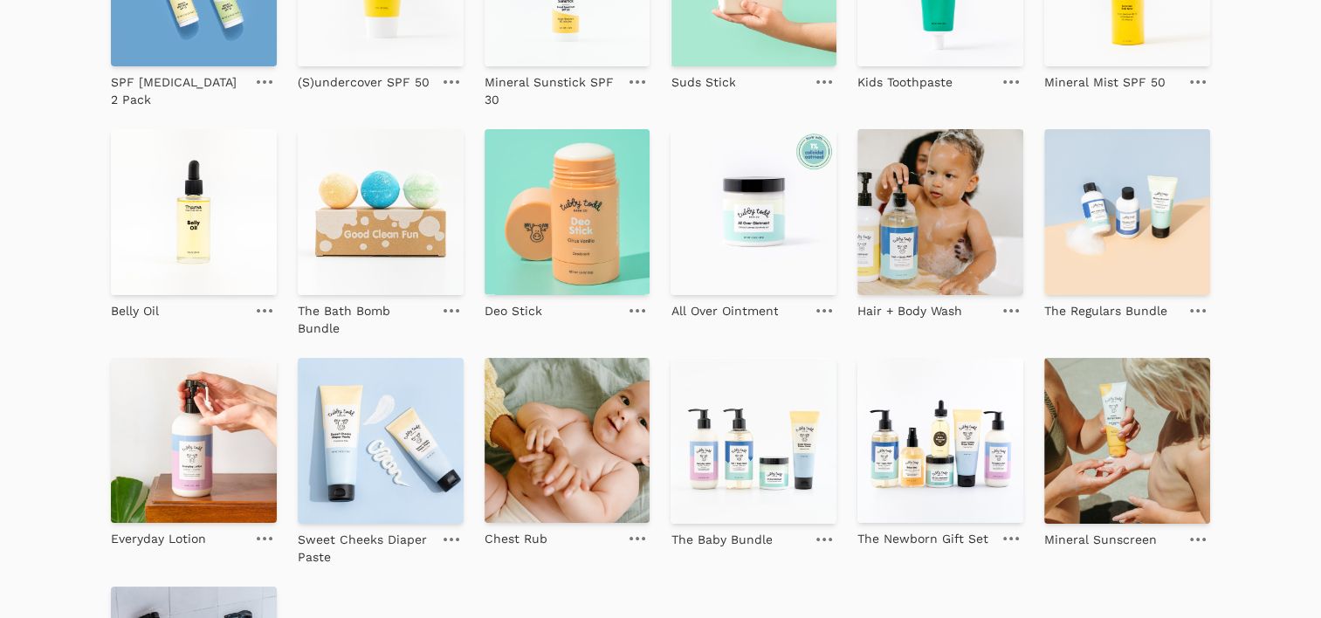
scroll to position [1065, 0]
click at [766, 217] on img at bounding box center [754, 212] width 166 height 166
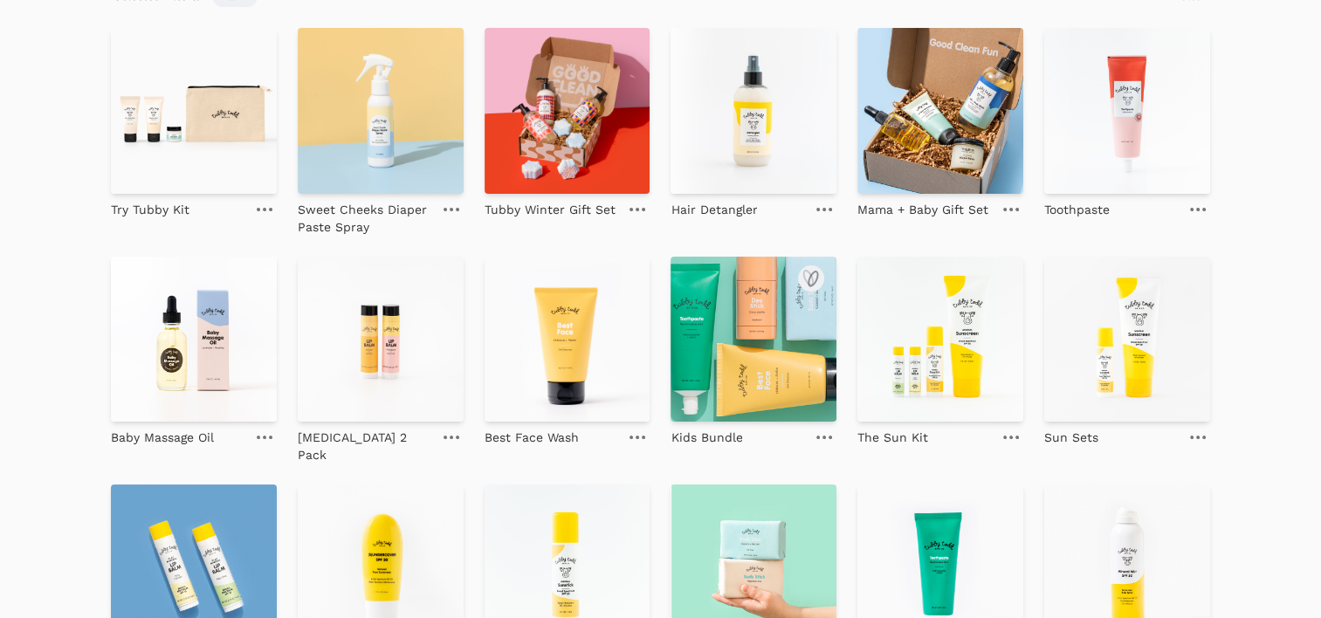
scroll to position [906, 0]
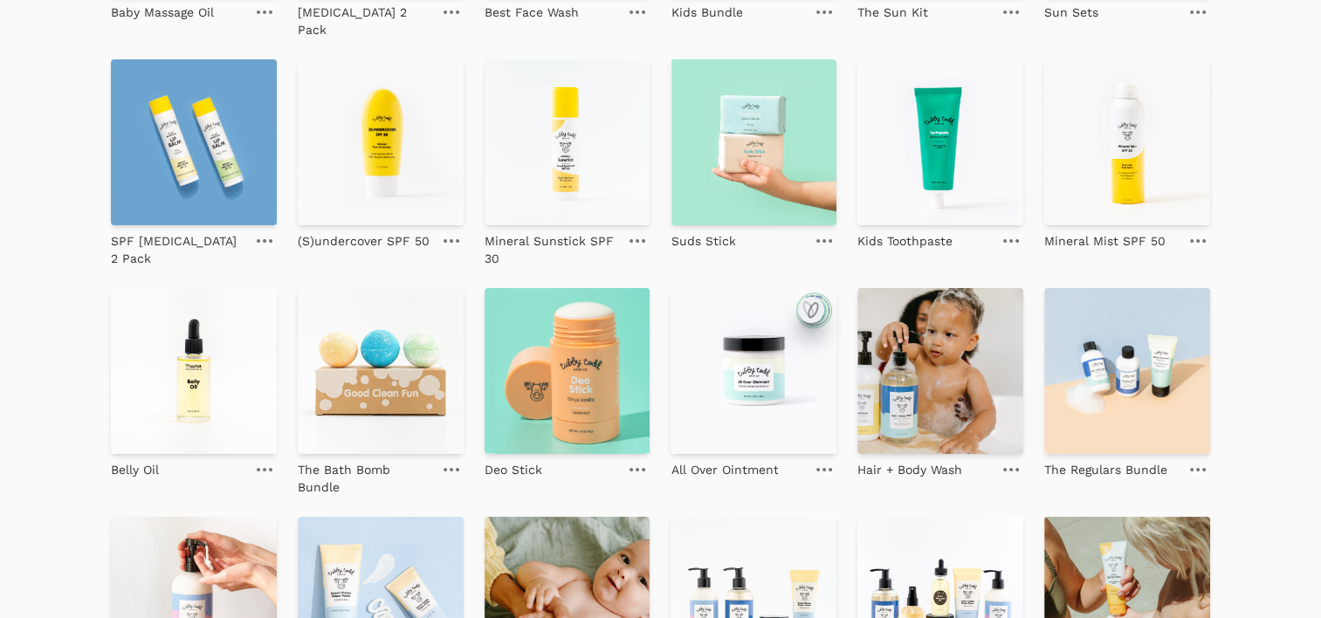
click at [817, 303] on icon "submit" at bounding box center [813, 310] width 9 height 15
click at [810, 300] on ellipse "submit" at bounding box center [814, 309] width 16 height 19
click at [811, 300] on icon "submit" at bounding box center [811, 310] width 21 height 21
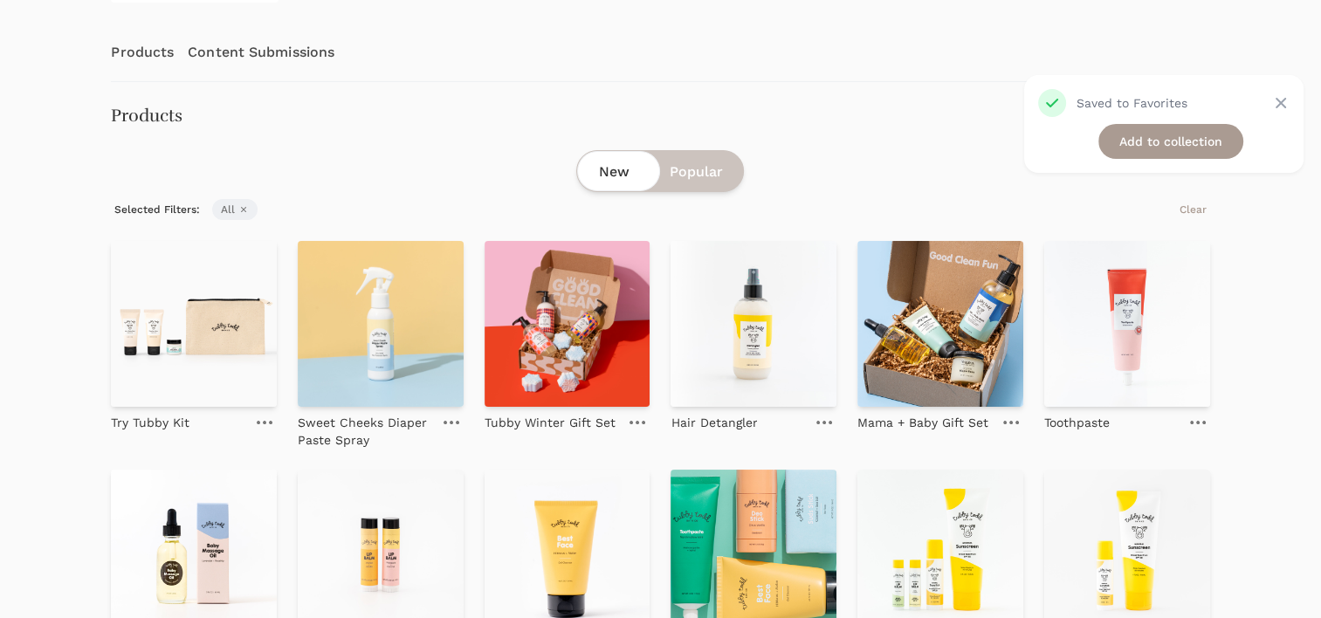
scroll to position [258, 0]
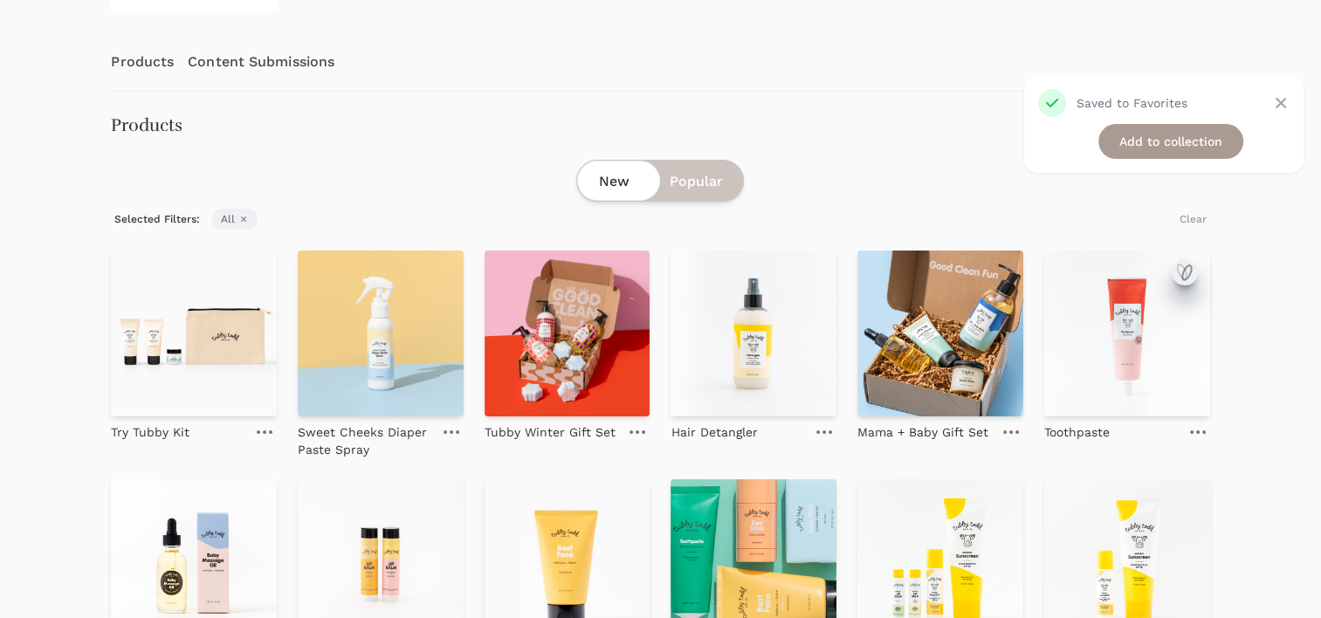
click at [1183, 269] on icon "submit" at bounding box center [1186, 272] width 9 height 15
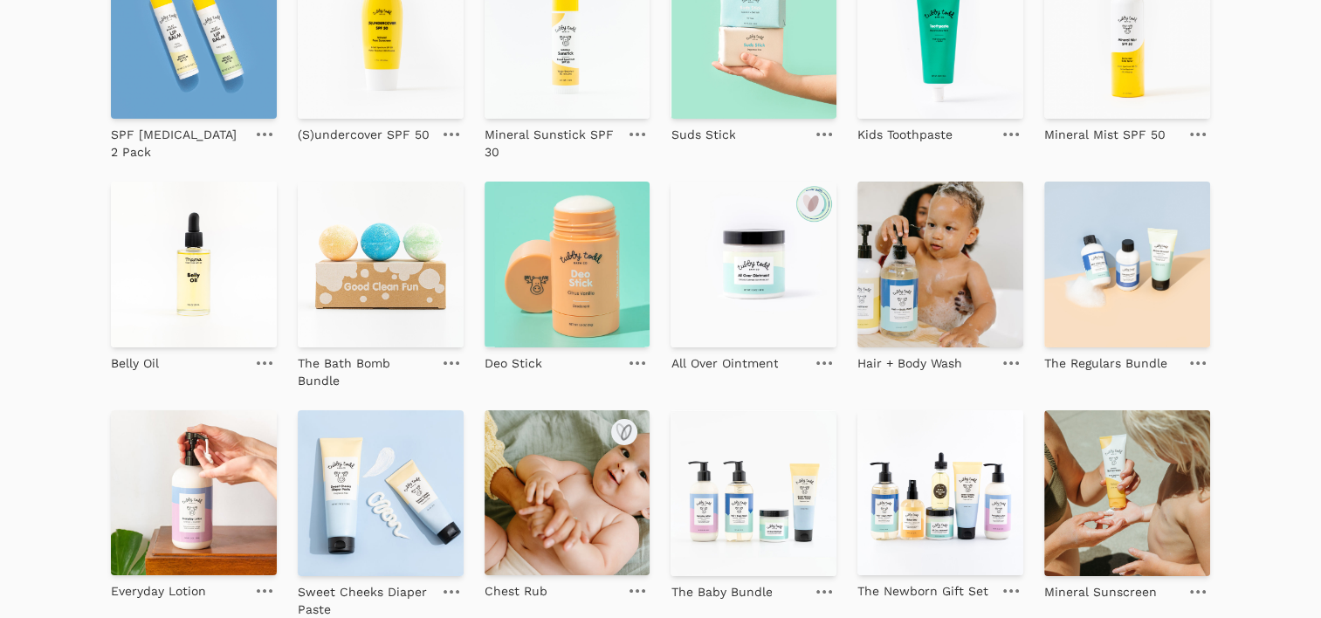
scroll to position [1156, 0]
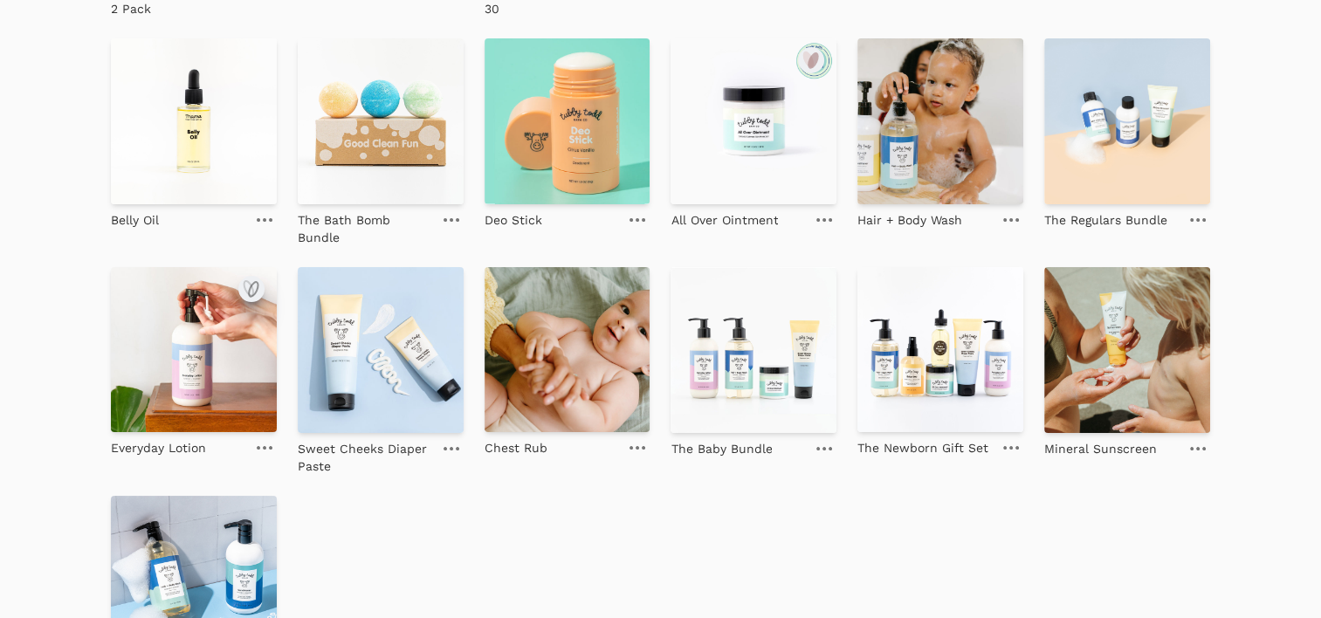
click at [247, 279] on icon "submit" at bounding box center [251, 289] width 21 height 21
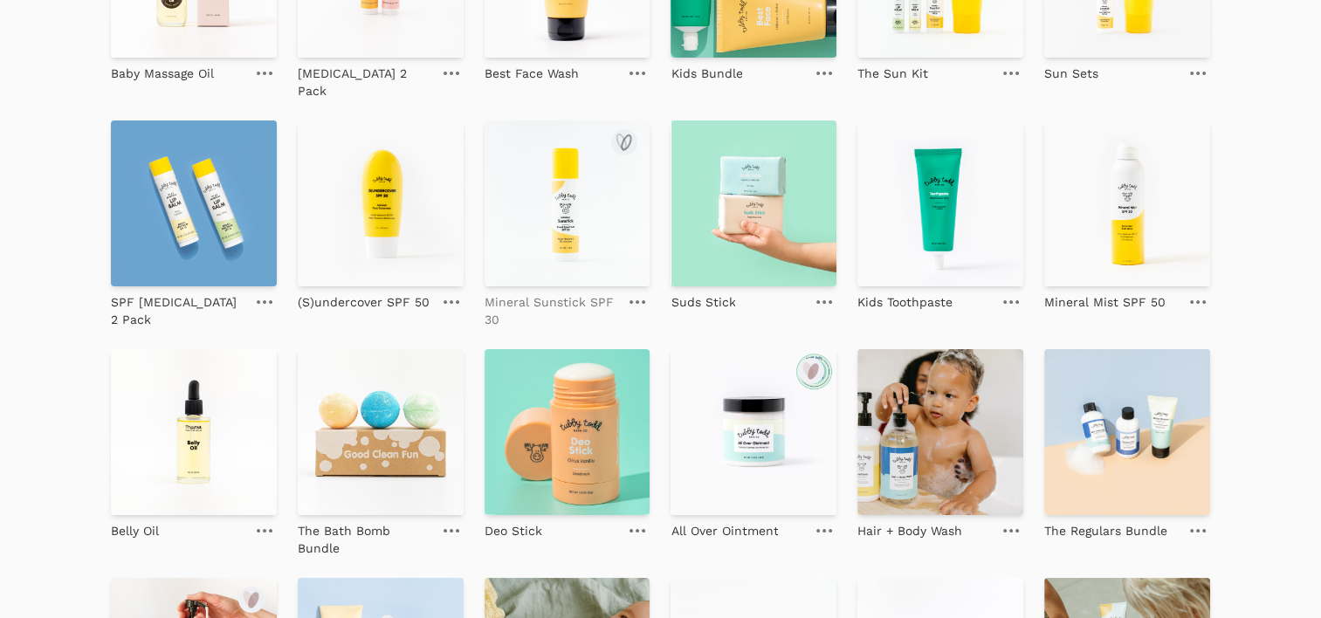
scroll to position [842, 0]
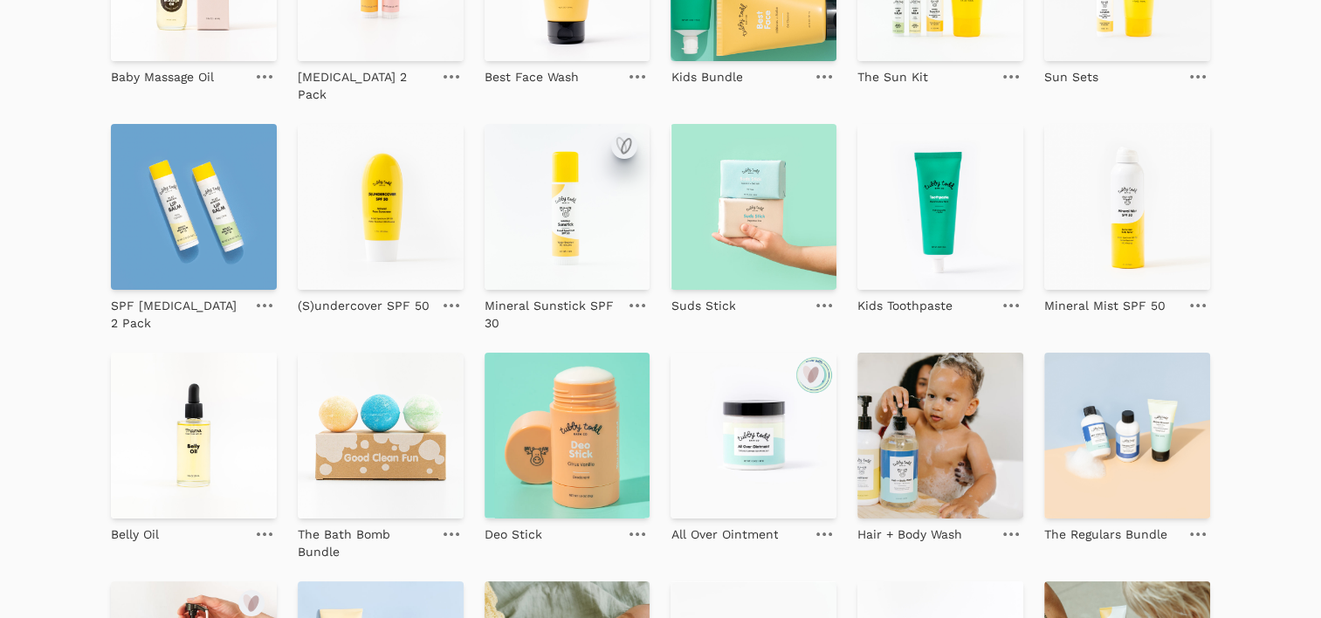
click at [623, 140] on icon "submit" at bounding box center [627, 147] width 9 height 15
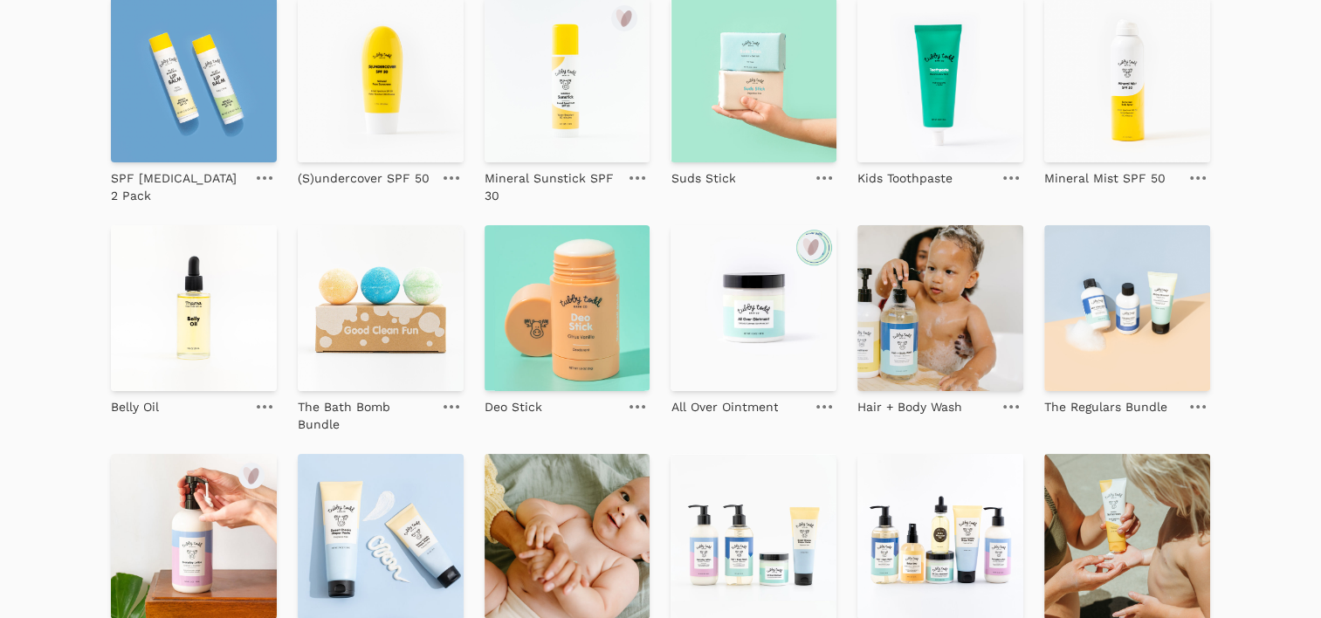
scroll to position [957, 0]
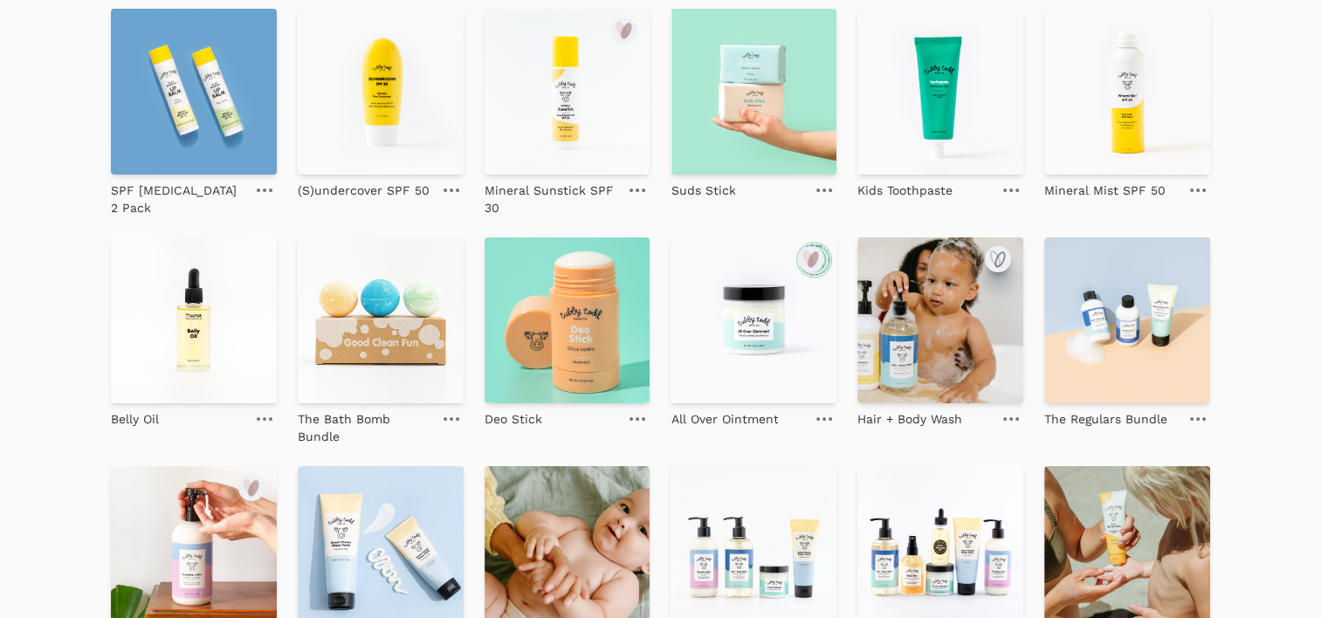
click at [997, 249] on icon "submit" at bounding box center [998, 259] width 21 height 21
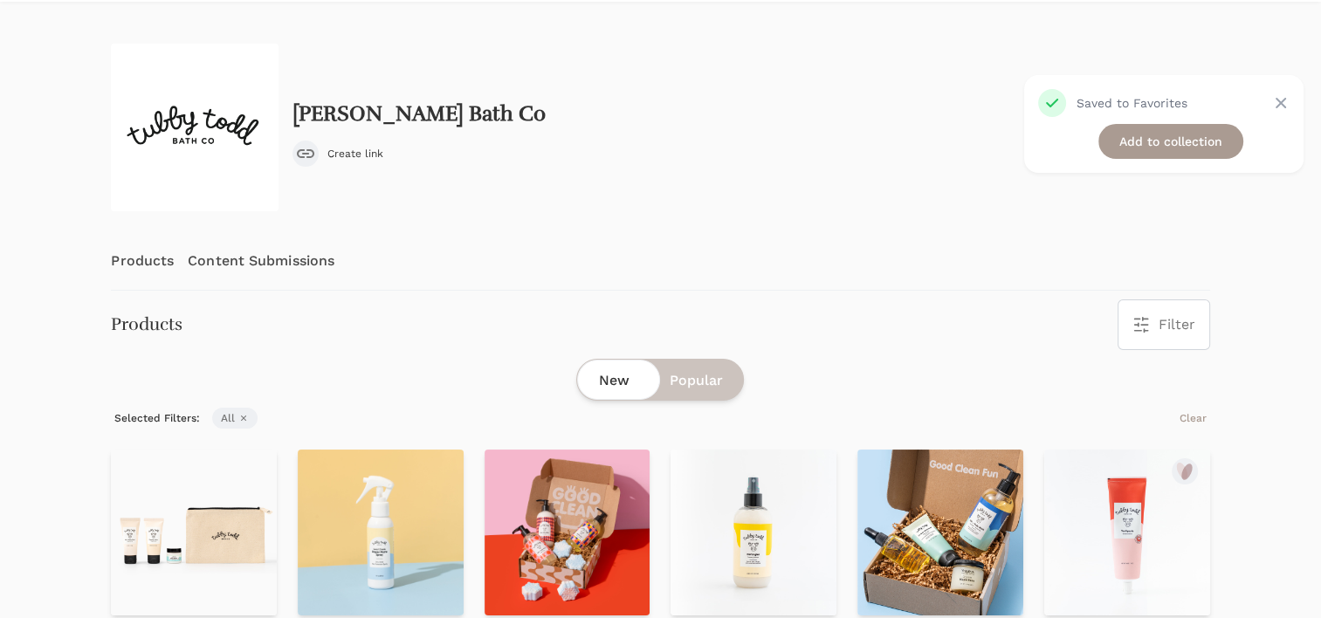
scroll to position [0, 0]
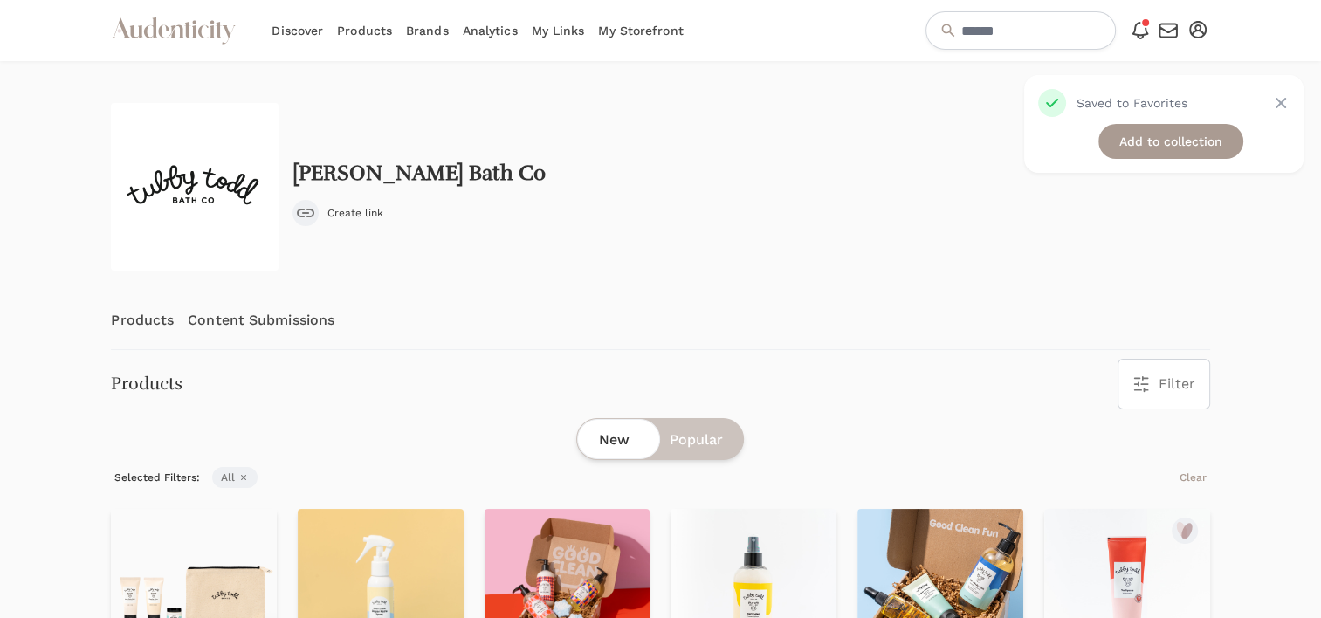
click at [692, 427] on div "New Popular" at bounding box center [660, 439] width 168 height 42
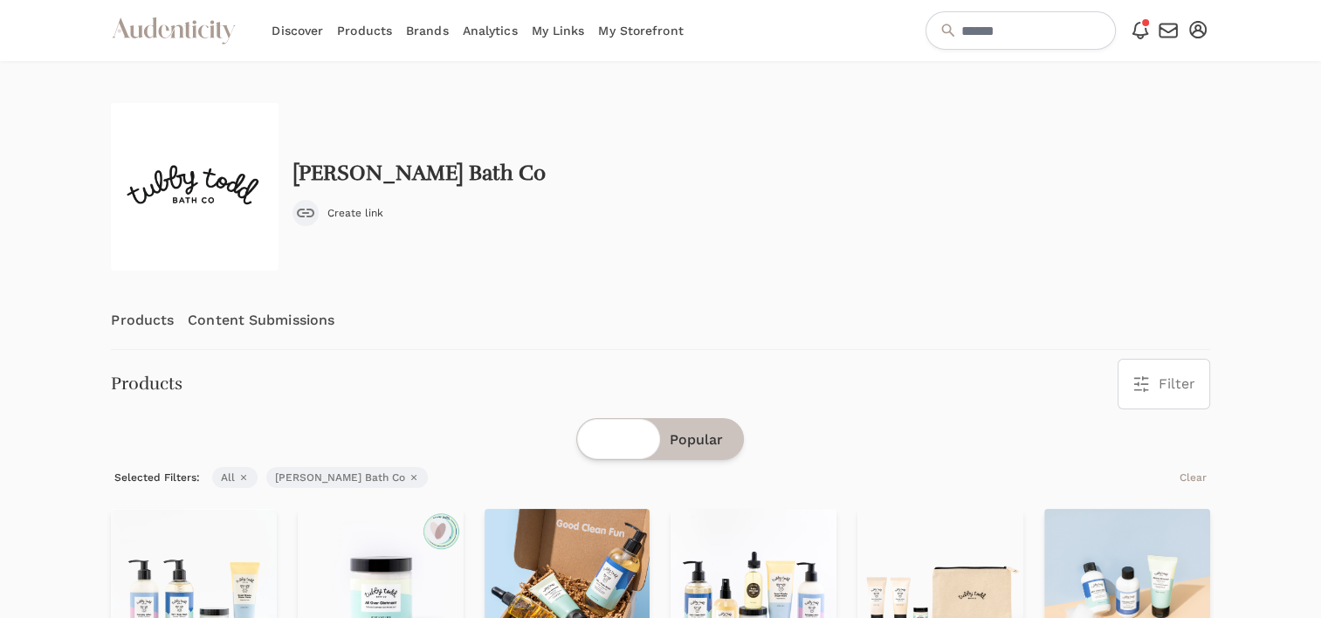
click at [435, 31] on link "Brands" at bounding box center [427, 30] width 43 height 61
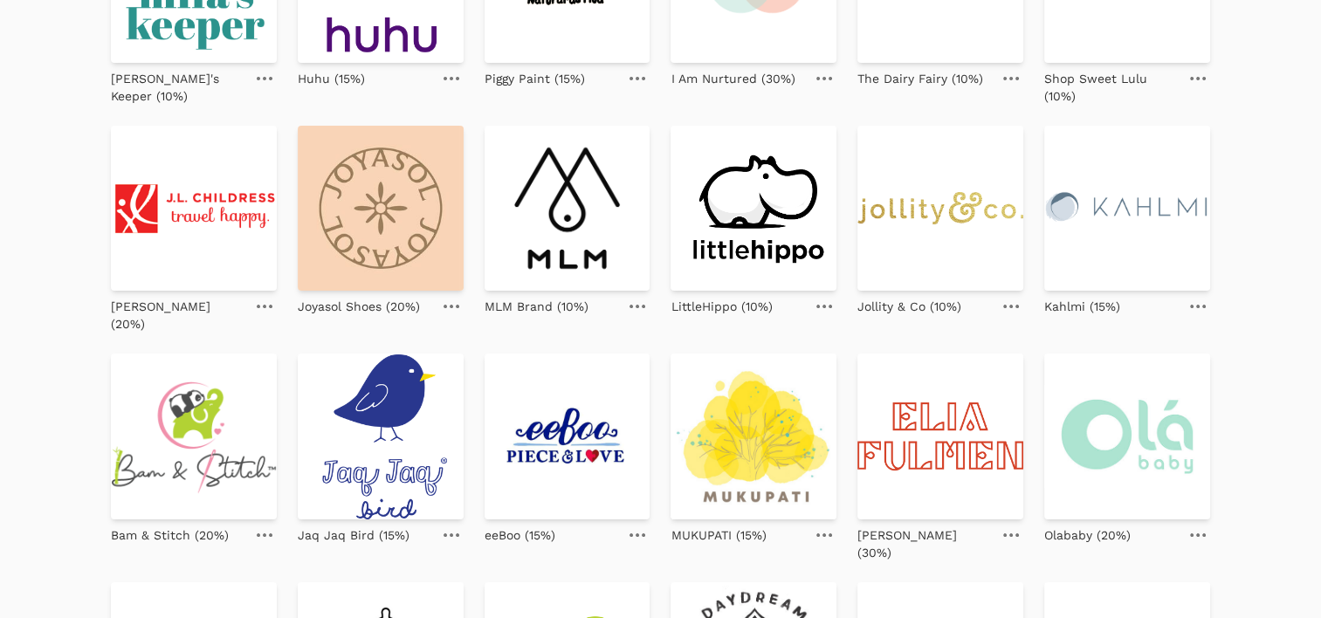
scroll to position [783, 0]
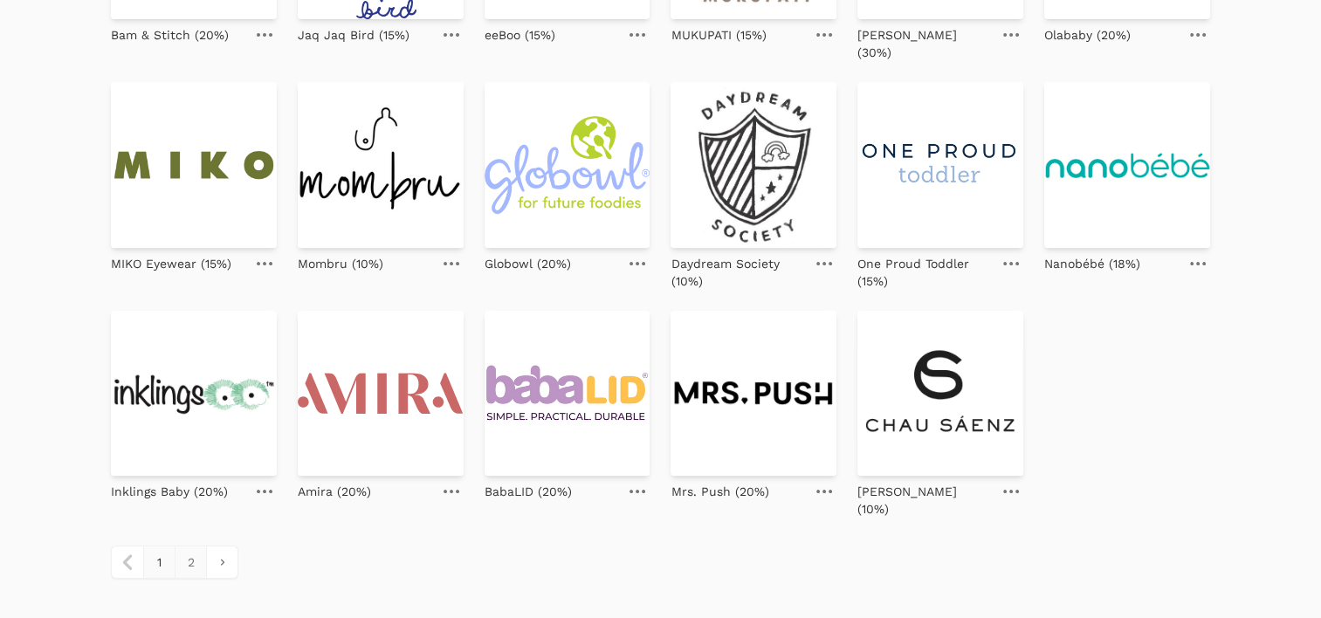
click at [201, 547] on link "2" at bounding box center [190, 562] width 31 height 31
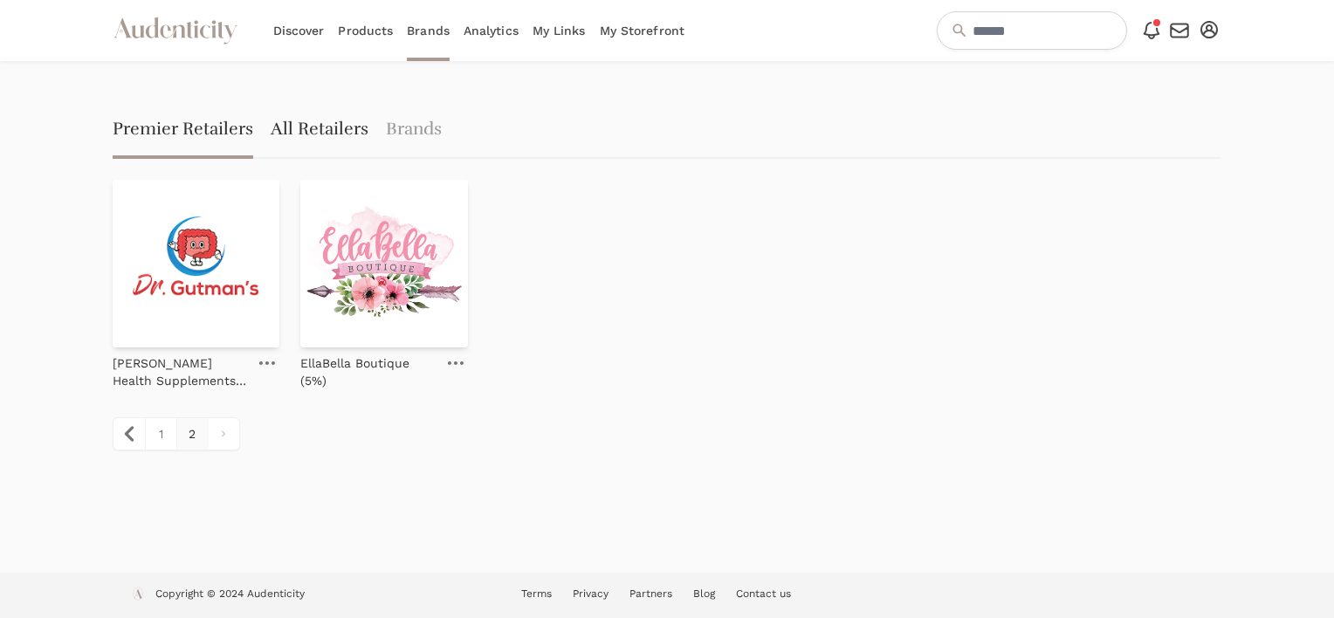
click at [285, 122] on link "All Retailers" at bounding box center [320, 131] width 98 height 56
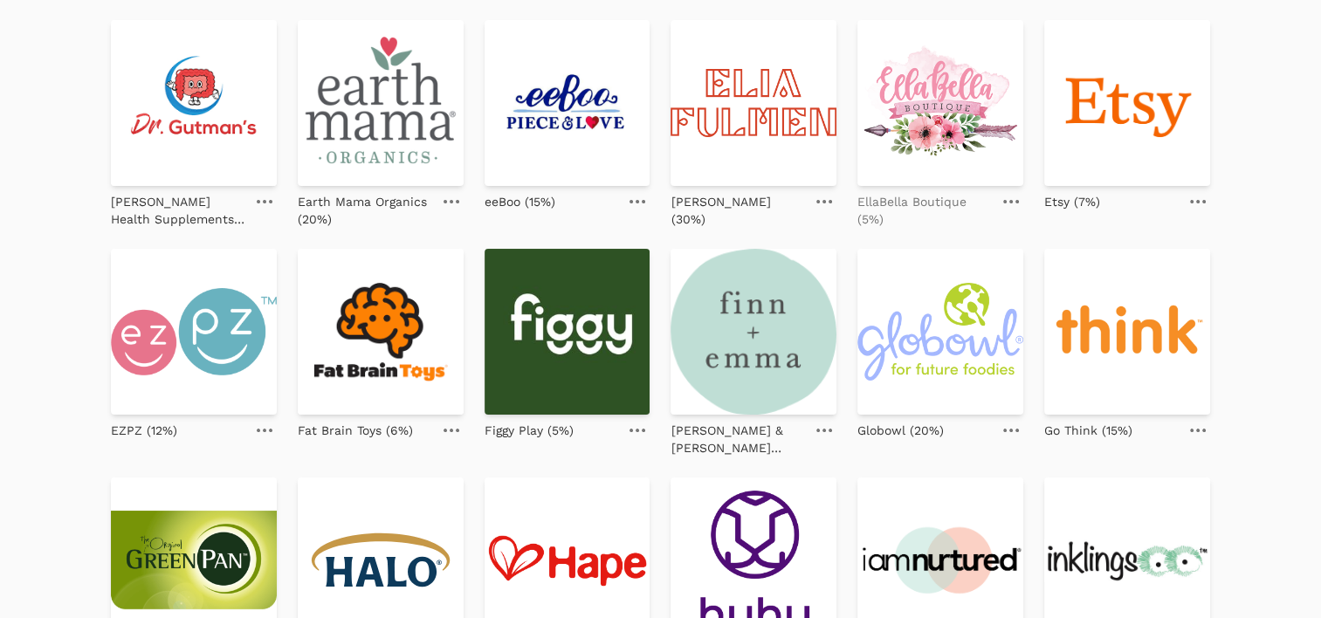
scroll to position [799, 0]
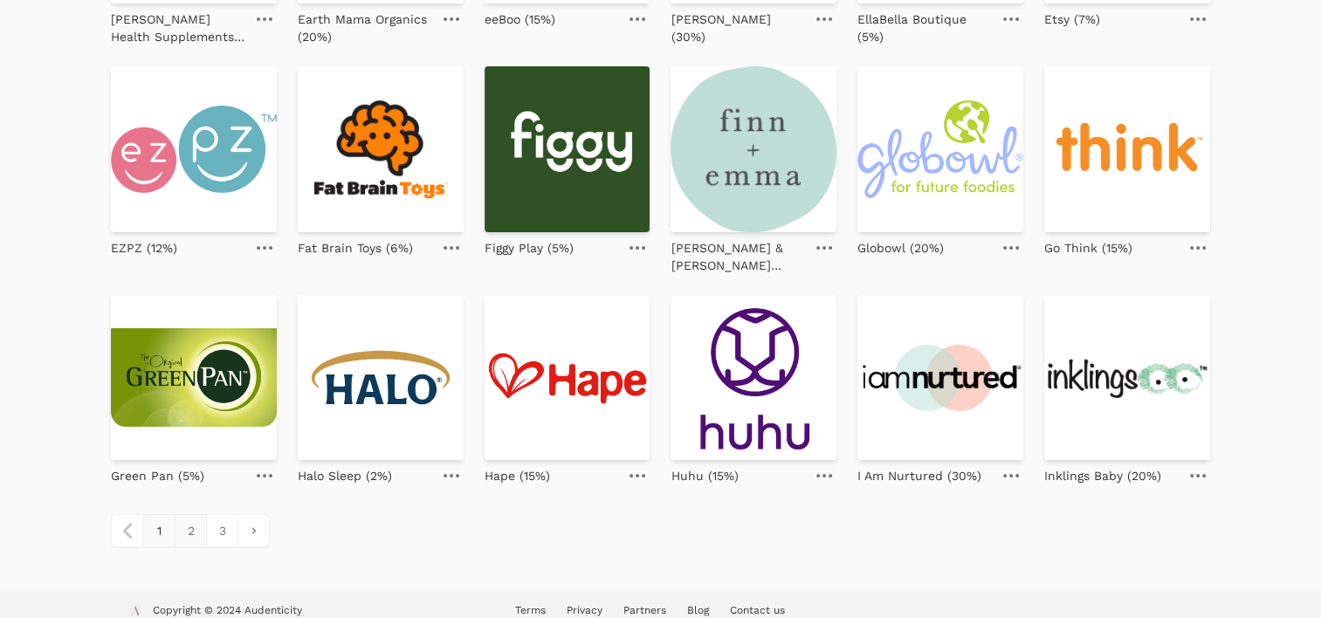
click at [186, 520] on link "2" at bounding box center [190, 530] width 31 height 31
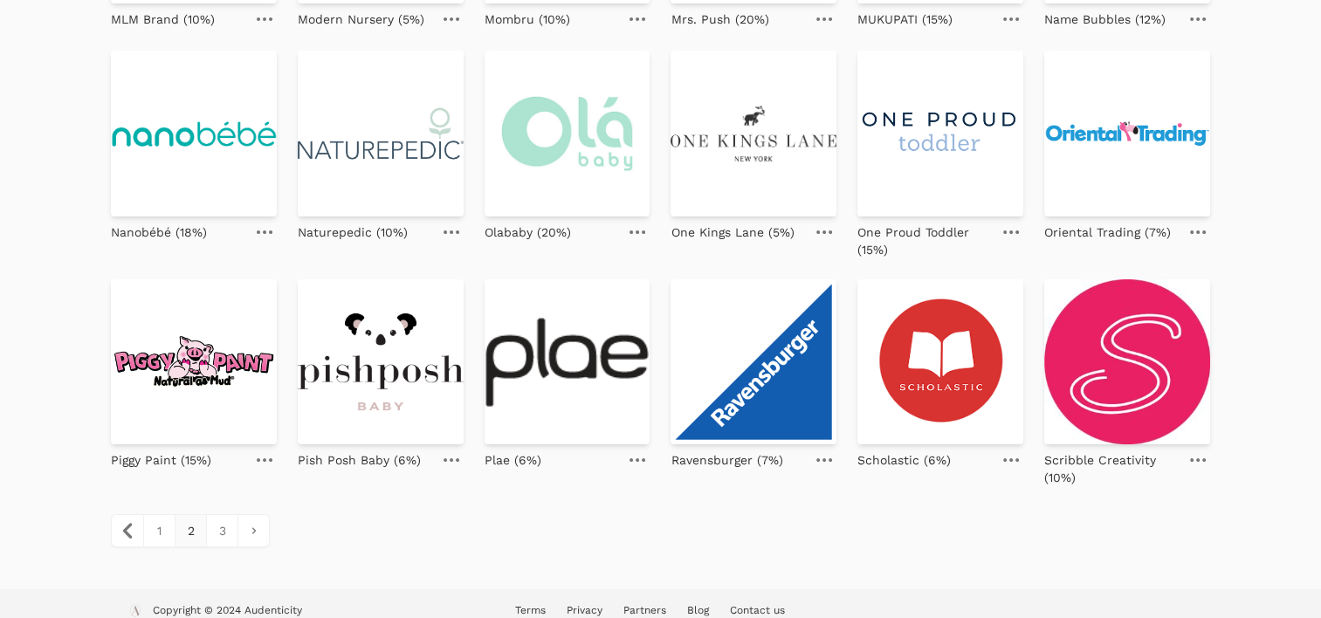
scroll to position [783, 0]
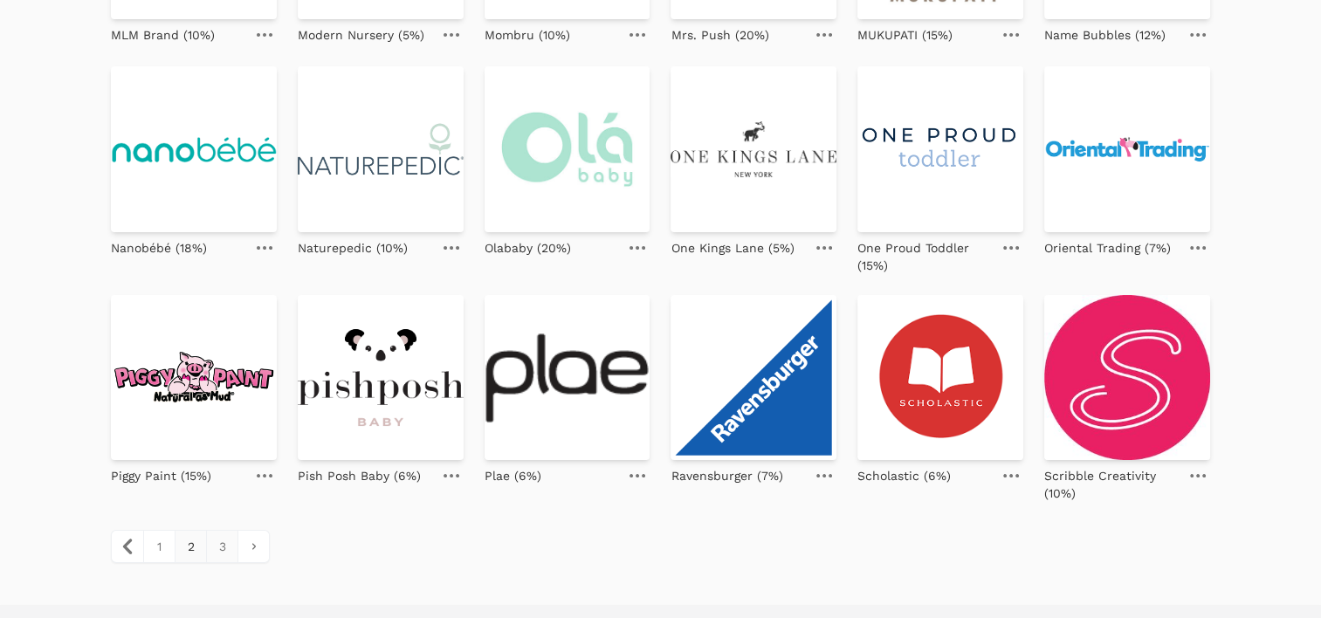
click at [220, 531] on link "3" at bounding box center [221, 546] width 31 height 31
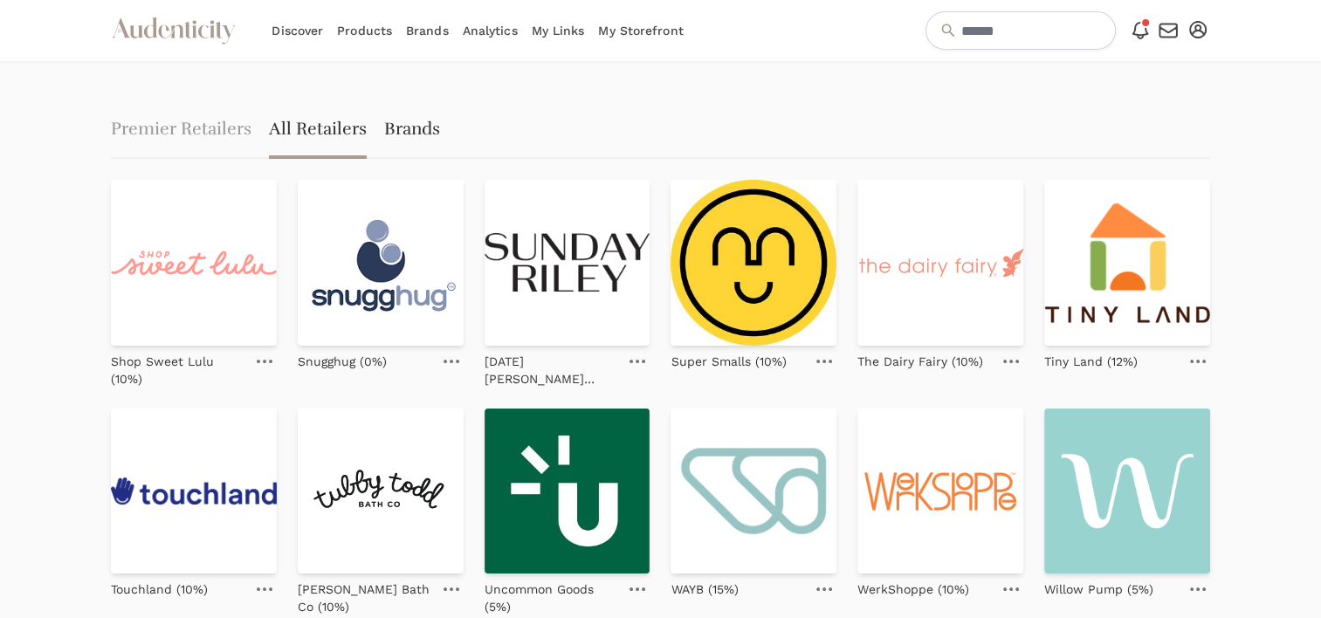
click at [389, 123] on link "Brands" at bounding box center [412, 131] width 56 height 56
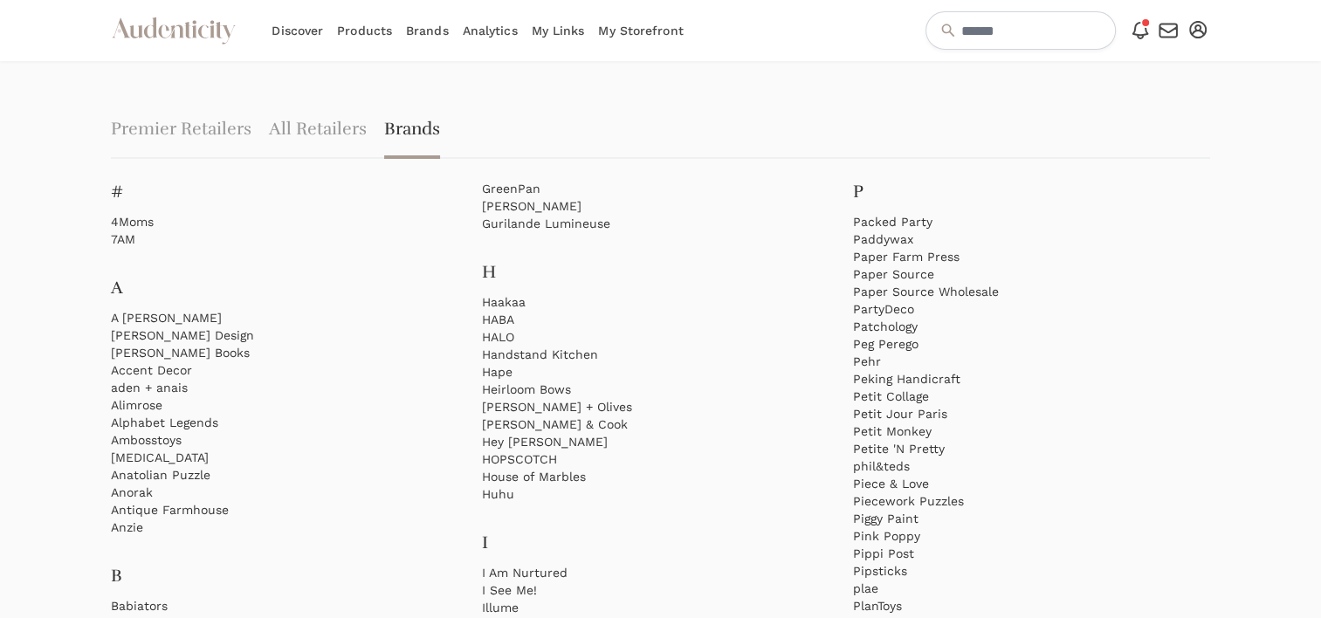
click at [484, 31] on link "Analytics" at bounding box center [490, 30] width 55 height 61
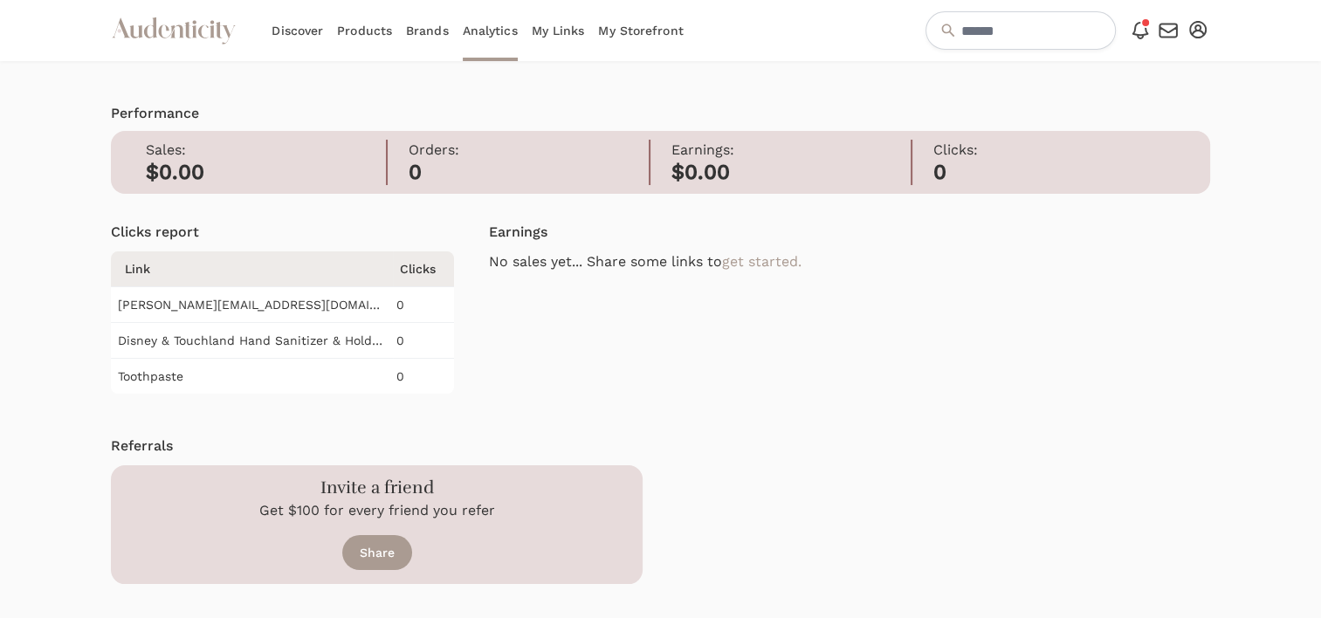
click at [542, 38] on link "My Links" at bounding box center [558, 30] width 53 height 61
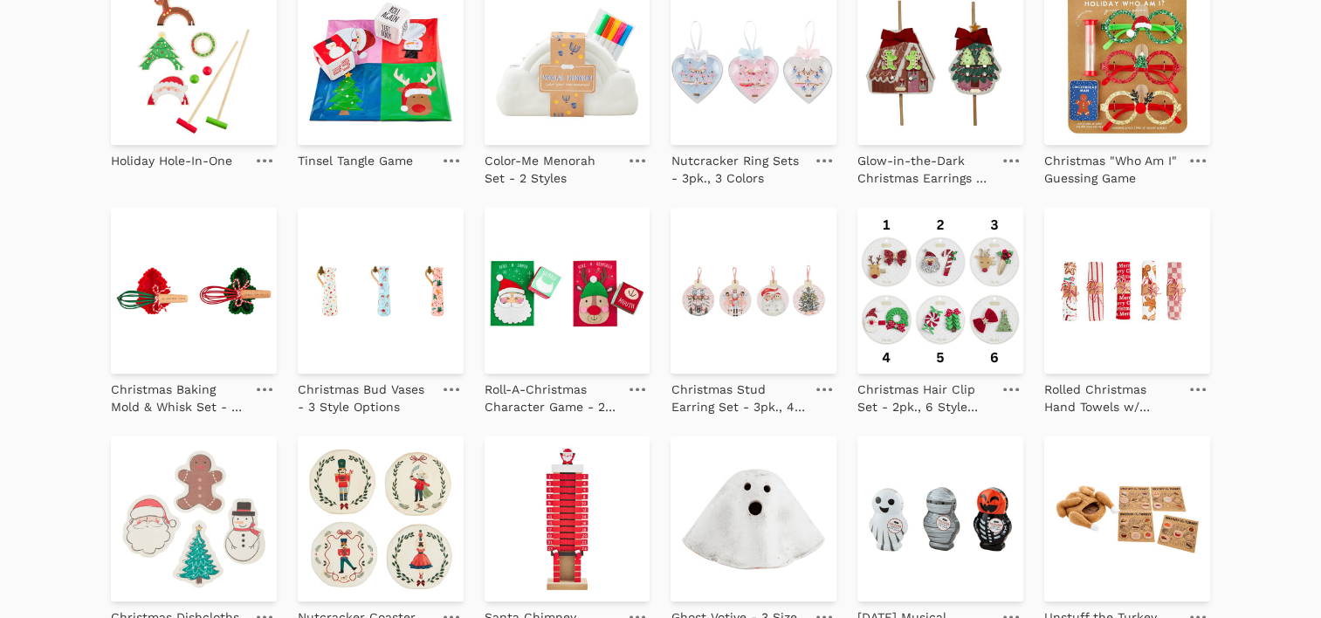
scroll to position [2040, 0]
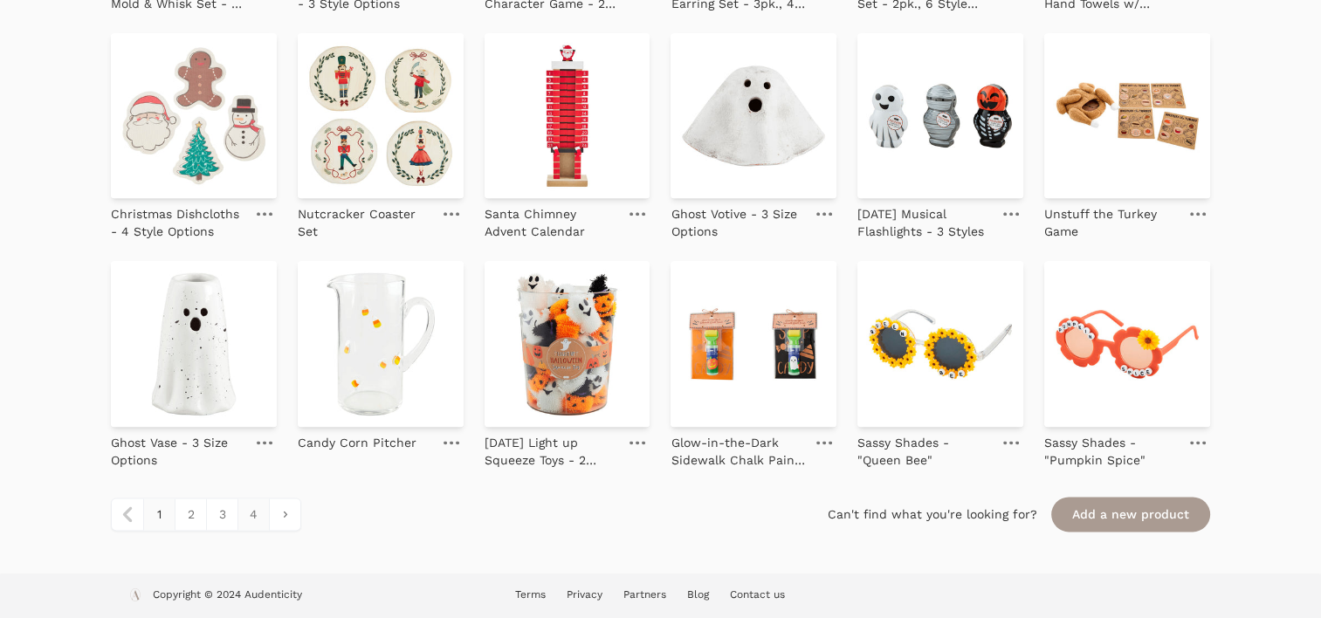
click at [251, 523] on link "4" at bounding box center [253, 514] width 31 height 31
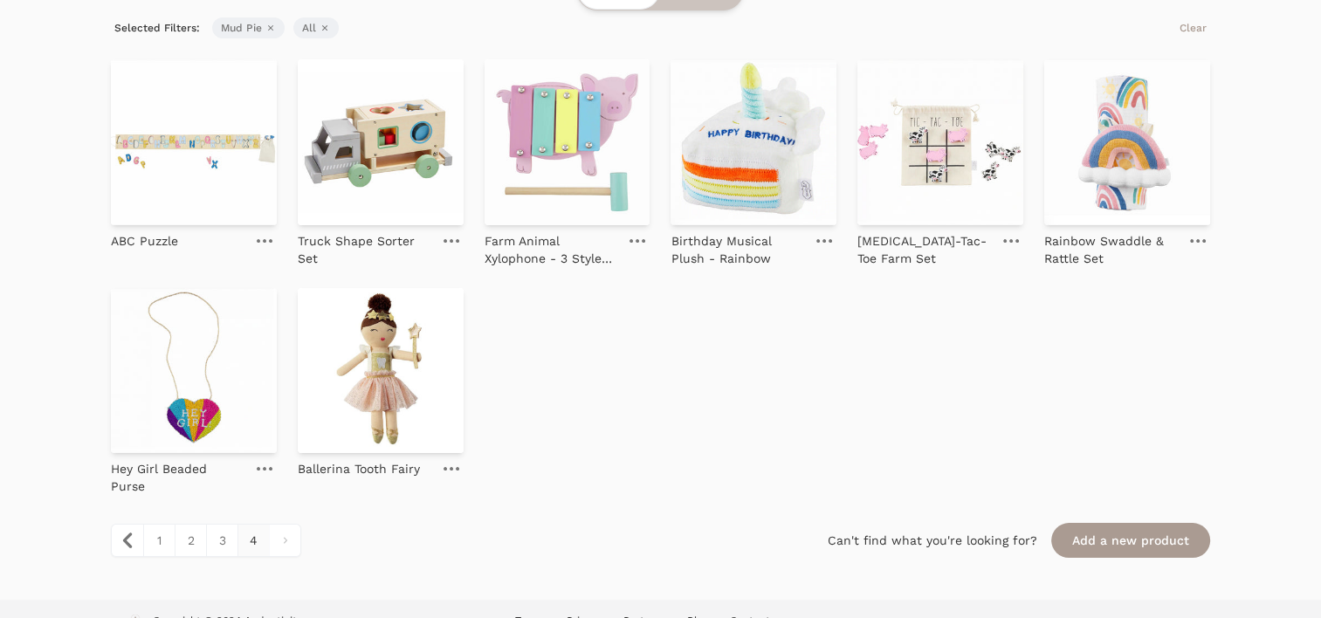
scroll to position [196, 0]
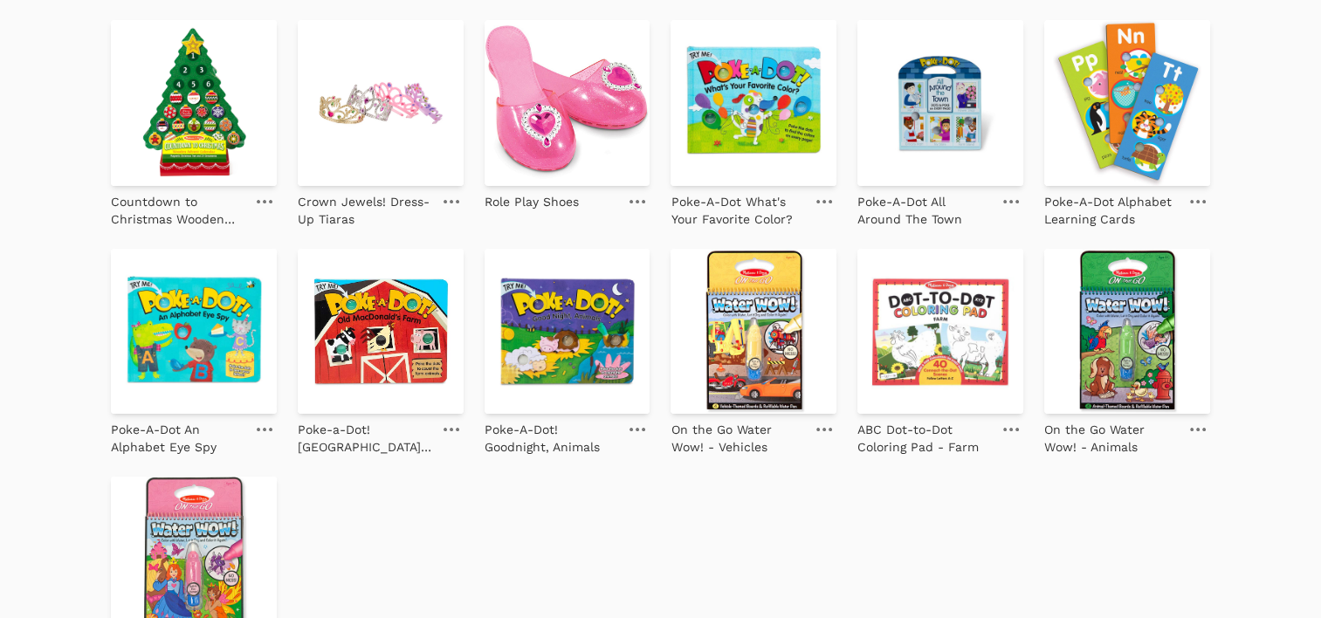
scroll to position [192, 0]
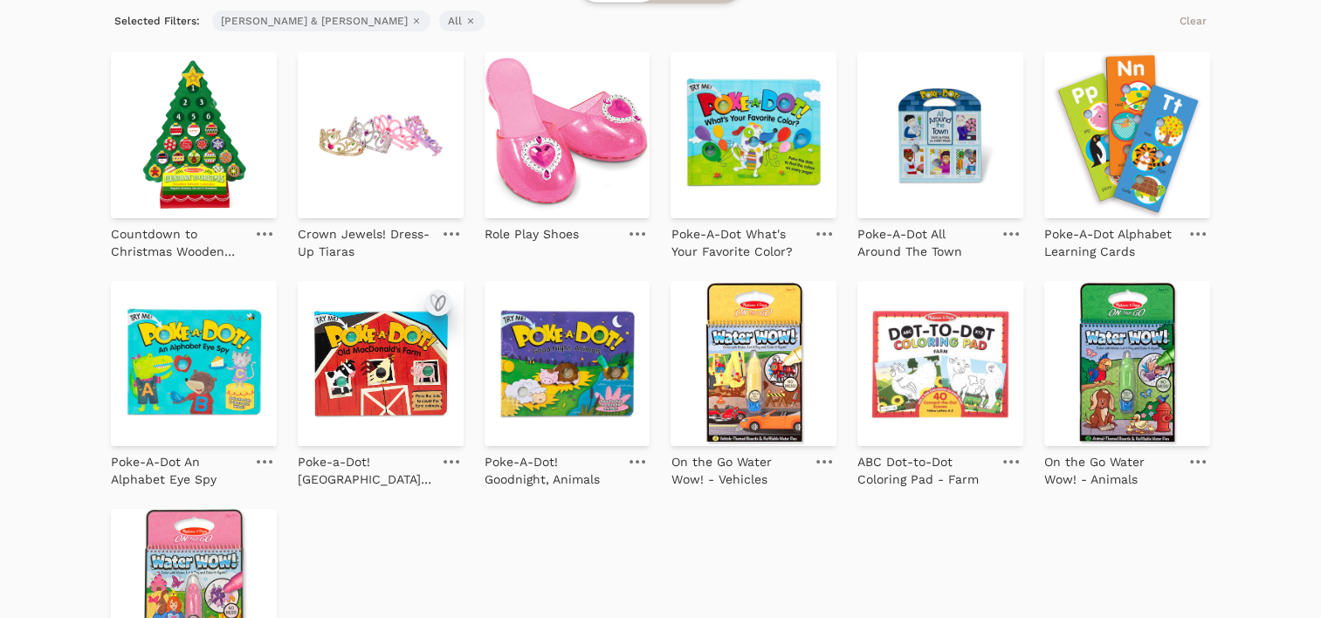
click at [441, 302] on icon "submit" at bounding box center [438, 303] width 21 height 21
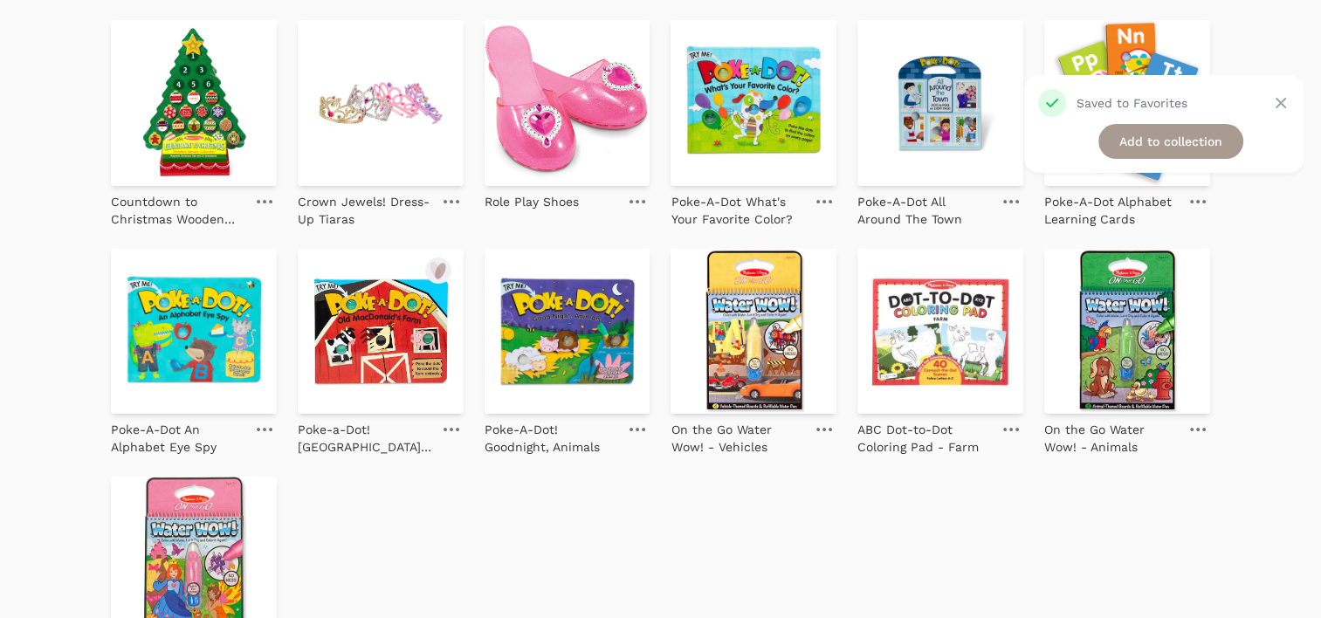
scroll to position [229, 0]
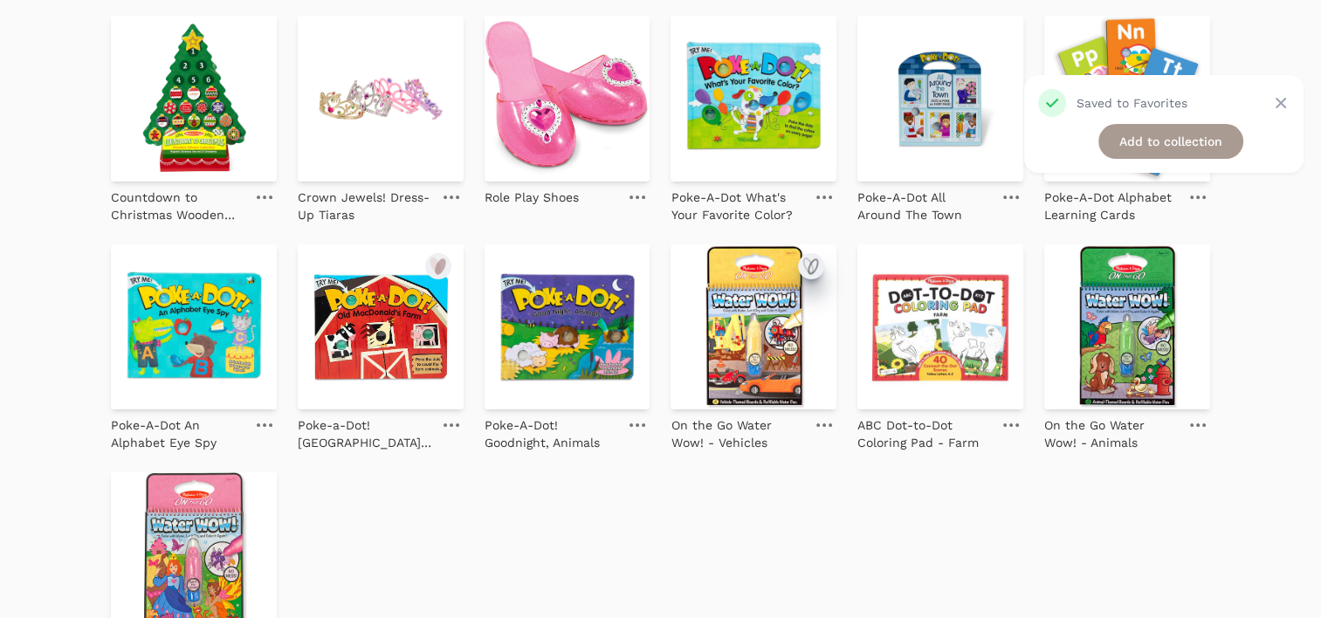
click at [811, 265] on icon "submit" at bounding box center [808, 265] width 9 height 15
click at [1185, 265] on icon "submit" at bounding box center [1181, 265] width 9 height 15
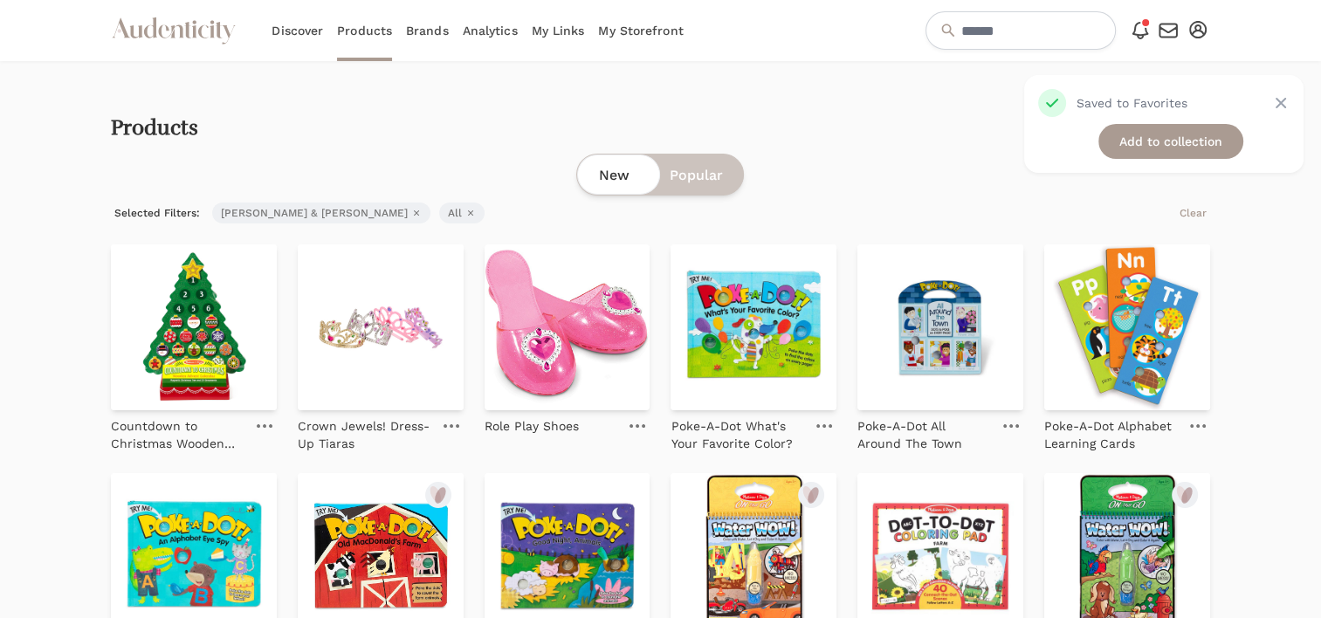
scroll to position [0, 0]
